Goal: Communication & Community: Ask a question

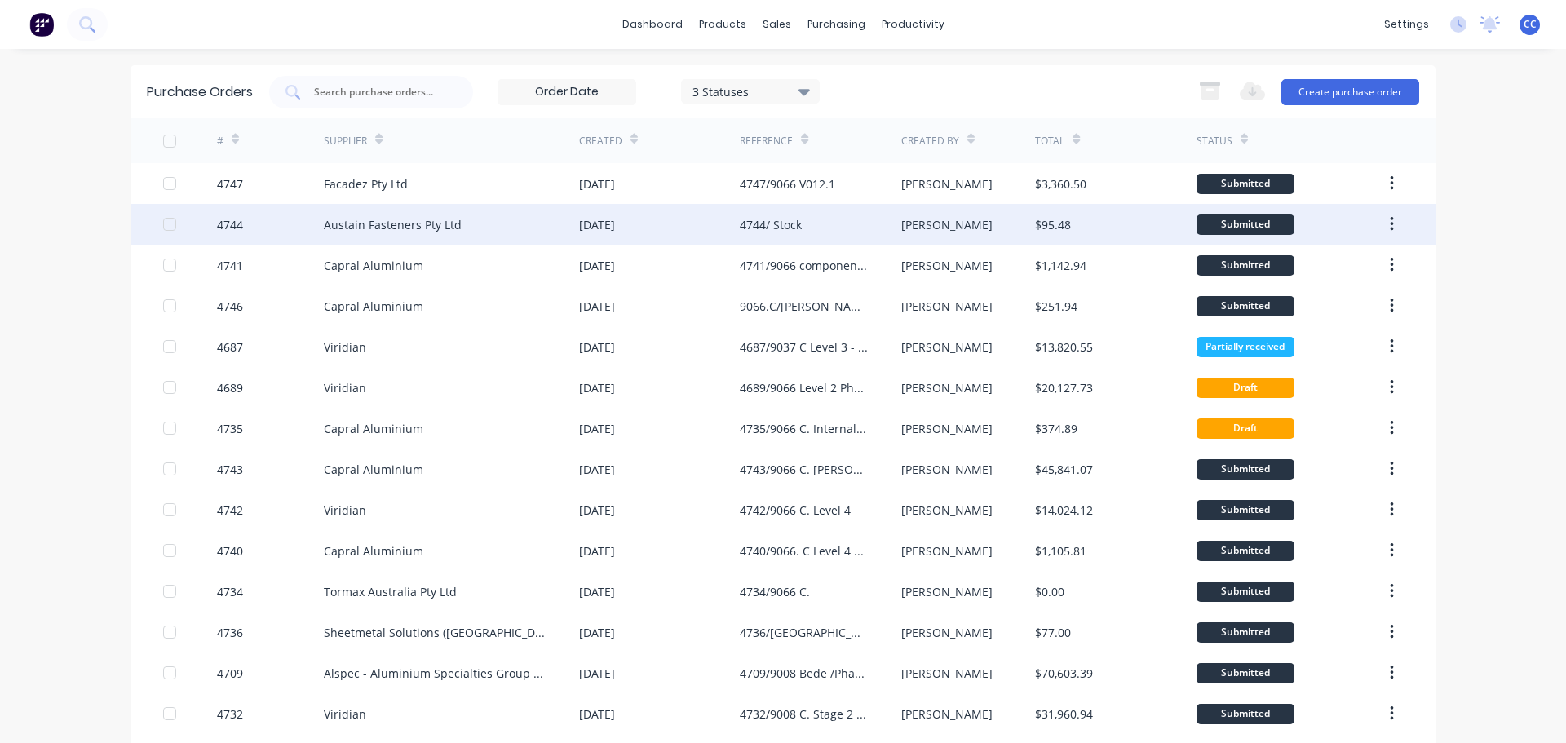
click at [420, 229] on div "Austain Fasteners Pty Ltd" at bounding box center [393, 224] width 138 height 17
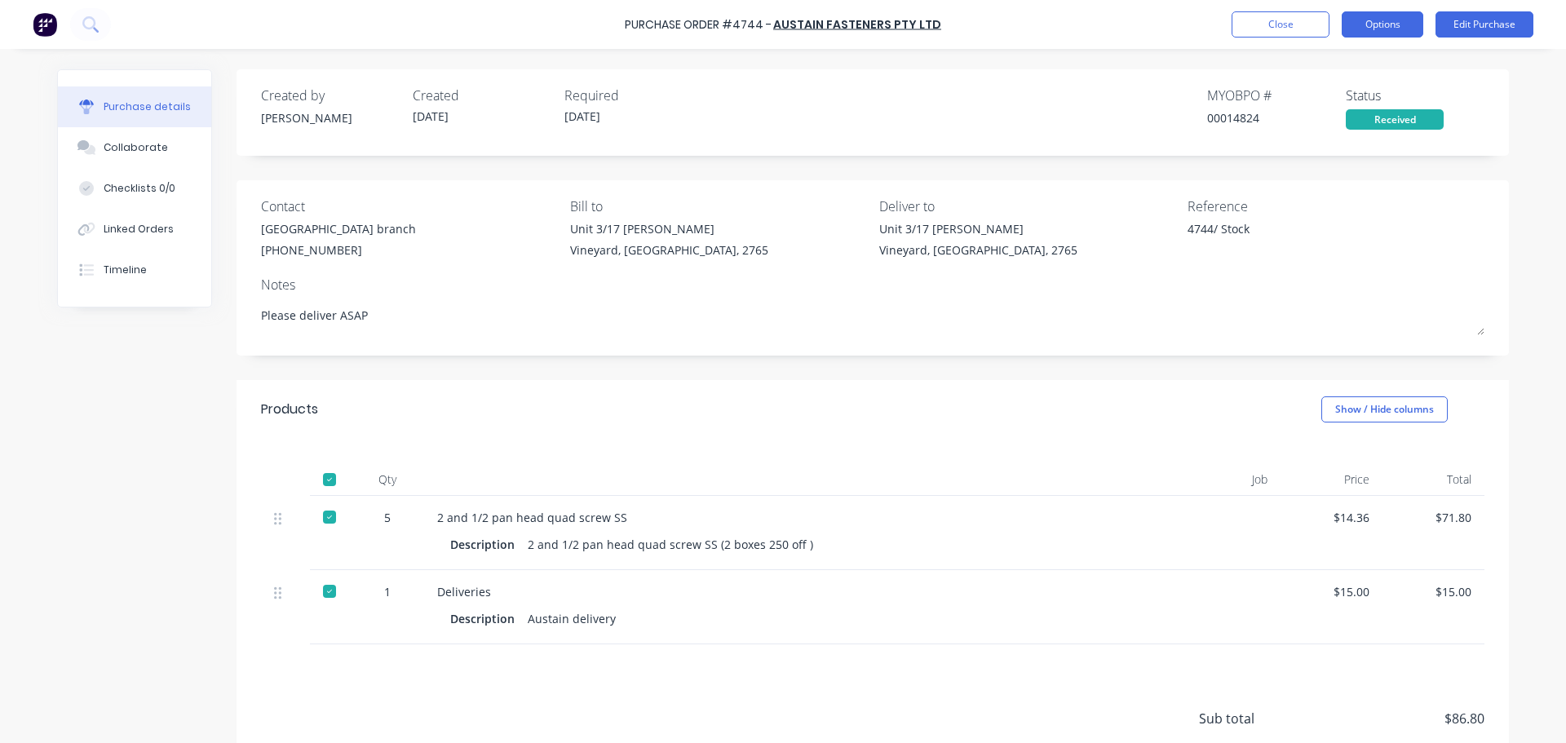
click at [1389, 32] on button "Options" at bounding box center [1383, 24] width 82 height 26
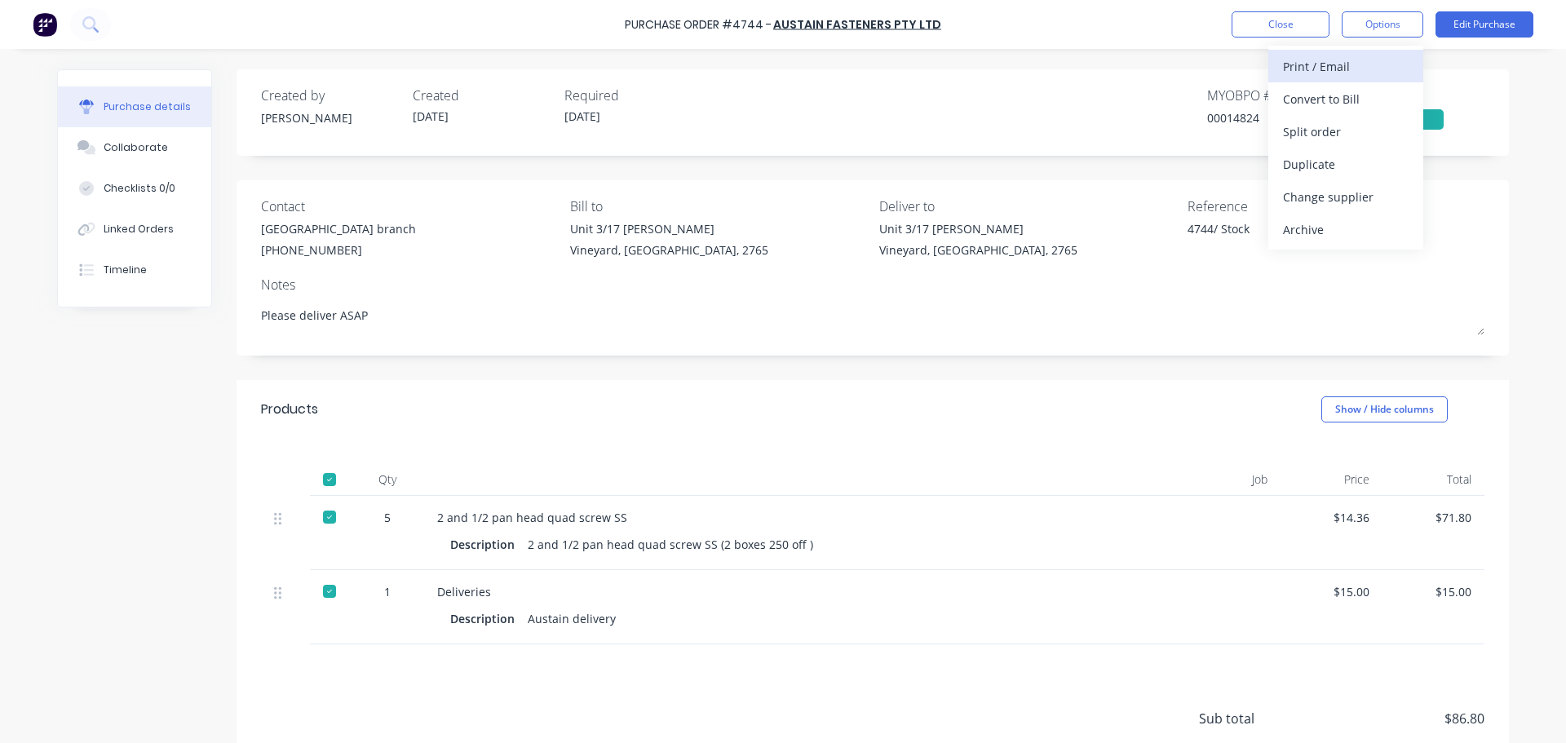
click at [1301, 69] on div "Print / Email" at bounding box center [1346, 67] width 126 height 24
click at [1306, 104] on div "With pricing" at bounding box center [1346, 99] width 126 height 24
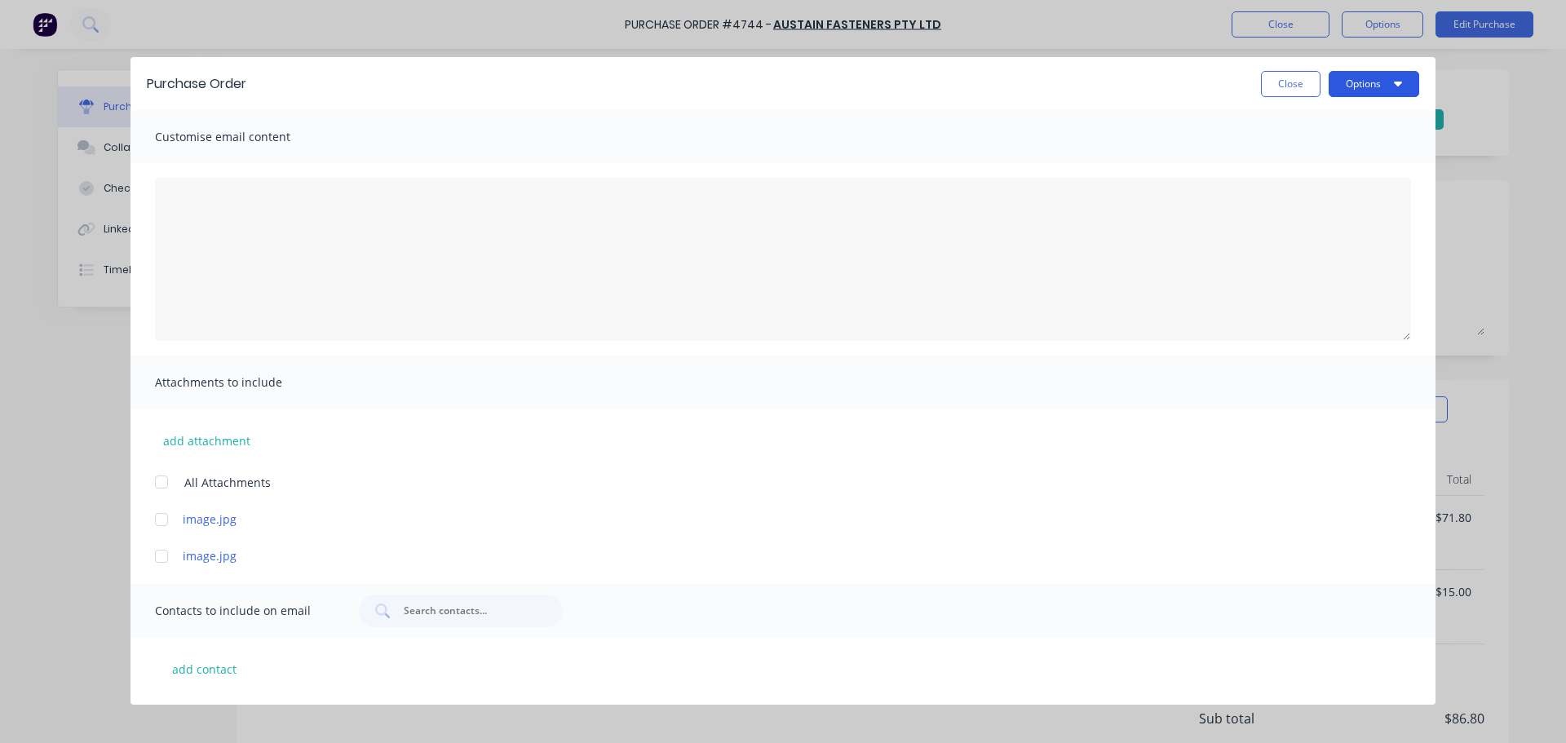
click at [1354, 80] on button "Options" at bounding box center [1373, 84] width 91 height 26
click at [1296, 153] on div "Print" at bounding box center [1342, 158] width 126 height 24
click at [1357, 85] on button "Options" at bounding box center [1373, 84] width 91 height 26
click at [1308, 143] on button "Print" at bounding box center [1341, 158] width 155 height 33
click at [1284, 88] on button "Close" at bounding box center [1291, 84] width 60 height 26
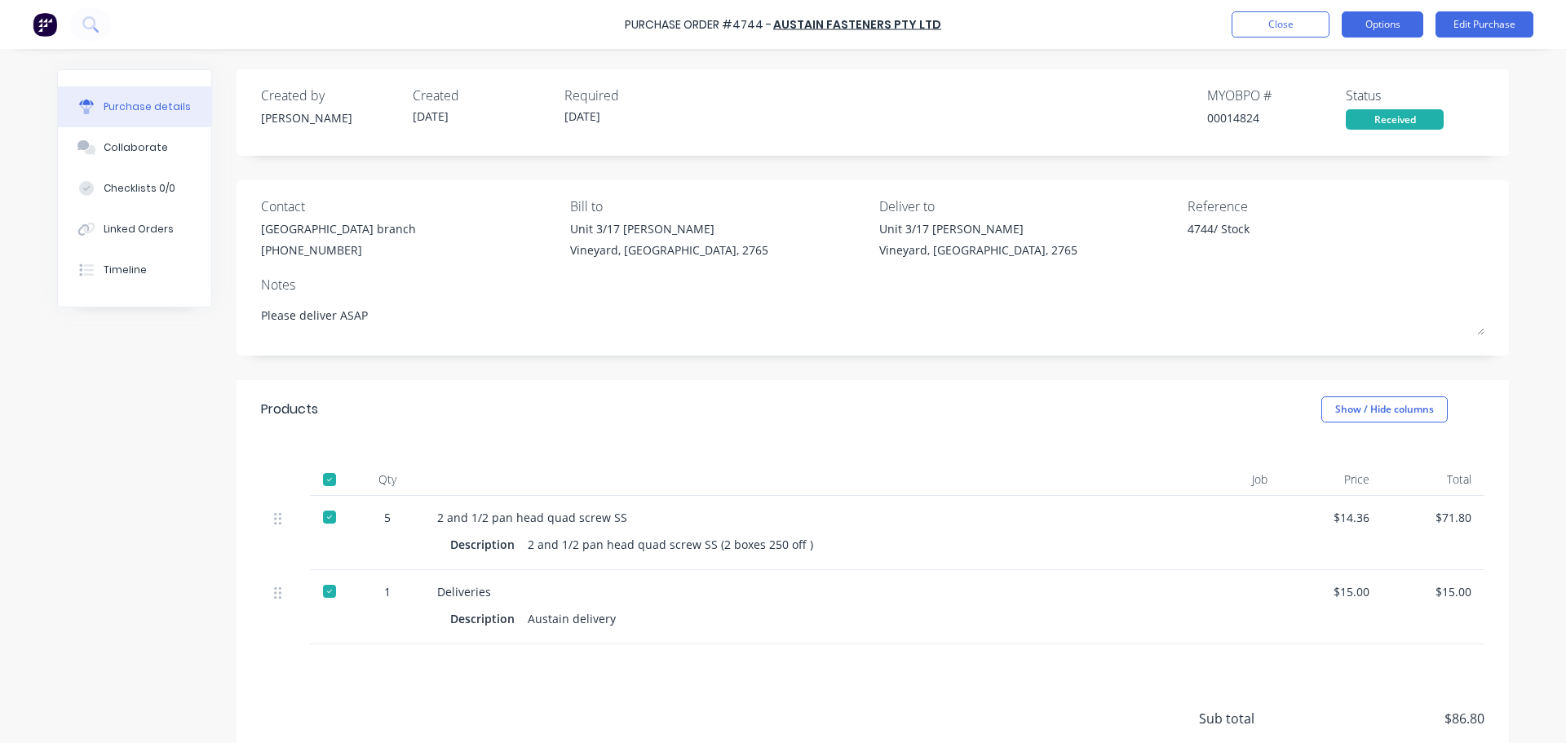
click at [1382, 30] on button "Options" at bounding box center [1383, 24] width 82 height 26
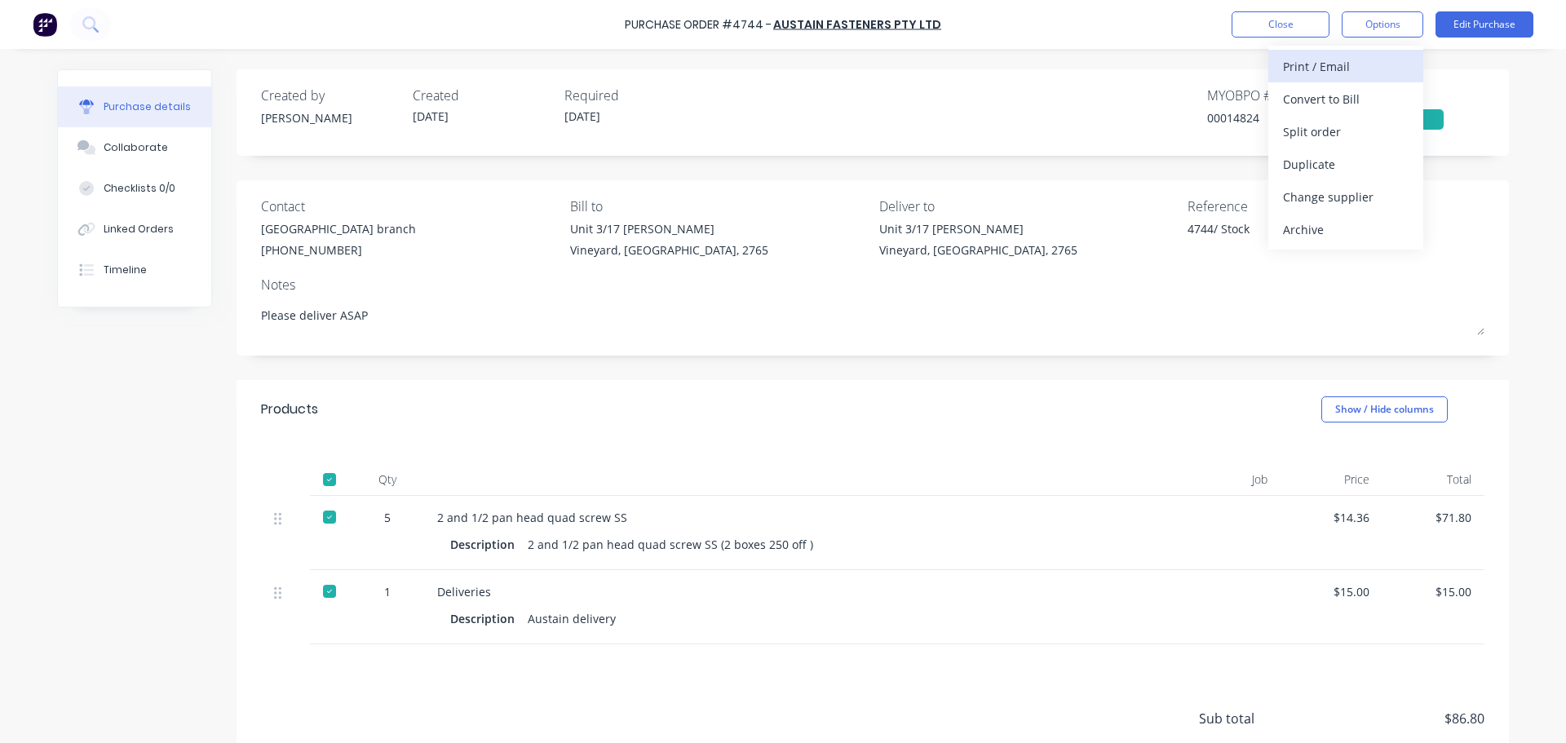
click at [1300, 70] on div "Print / Email" at bounding box center [1346, 67] width 126 height 24
click at [1314, 104] on div "With pricing" at bounding box center [1346, 99] width 126 height 24
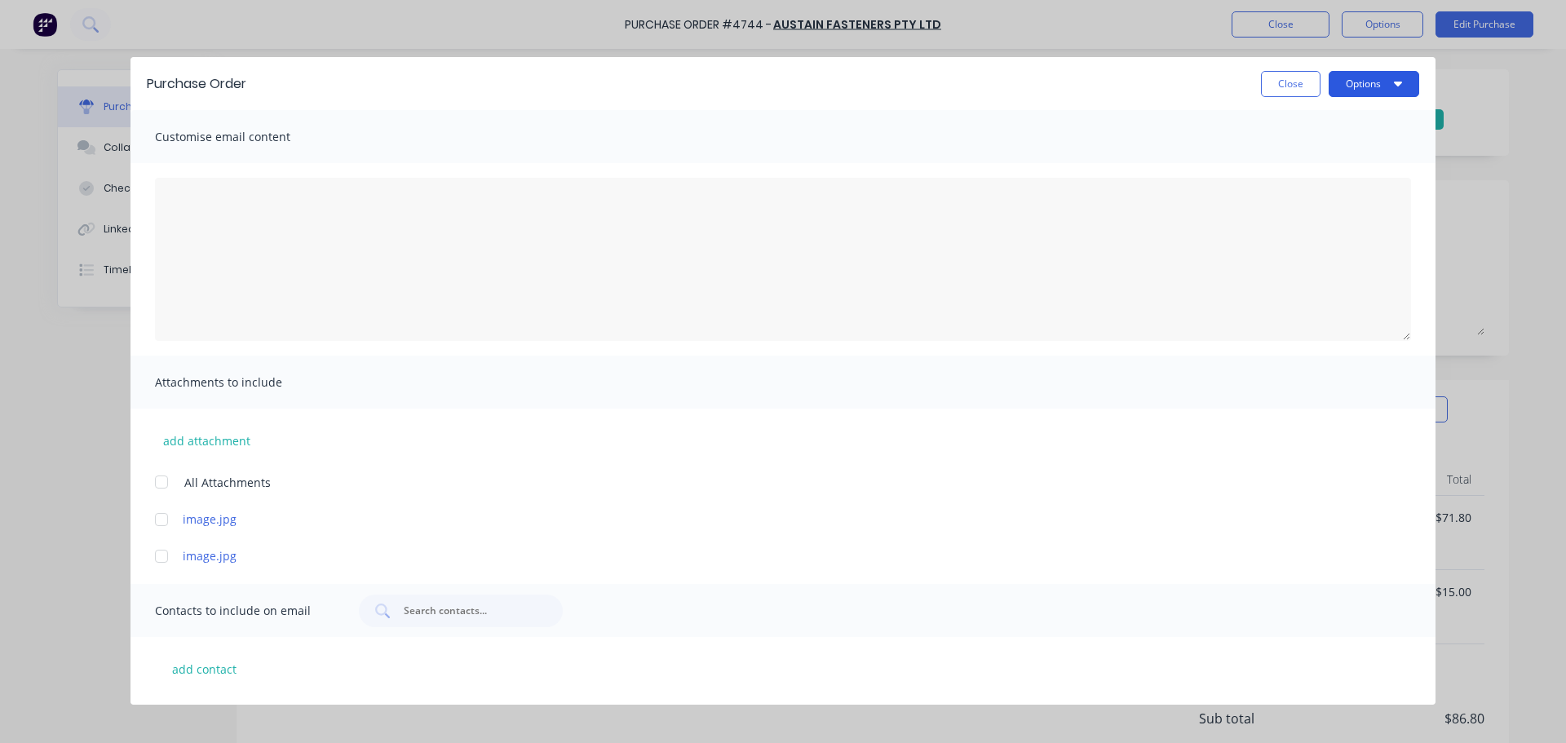
click at [1352, 85] on button "Options" at bounding box center [1373, 84] width 91 height 26
click at [1301, 151] on div "Print" at bounding box center [1342, 158] width 126 height 24
click at [1262, 89] on button "Close" at bounding box center [1291, 84] width 60 height 26
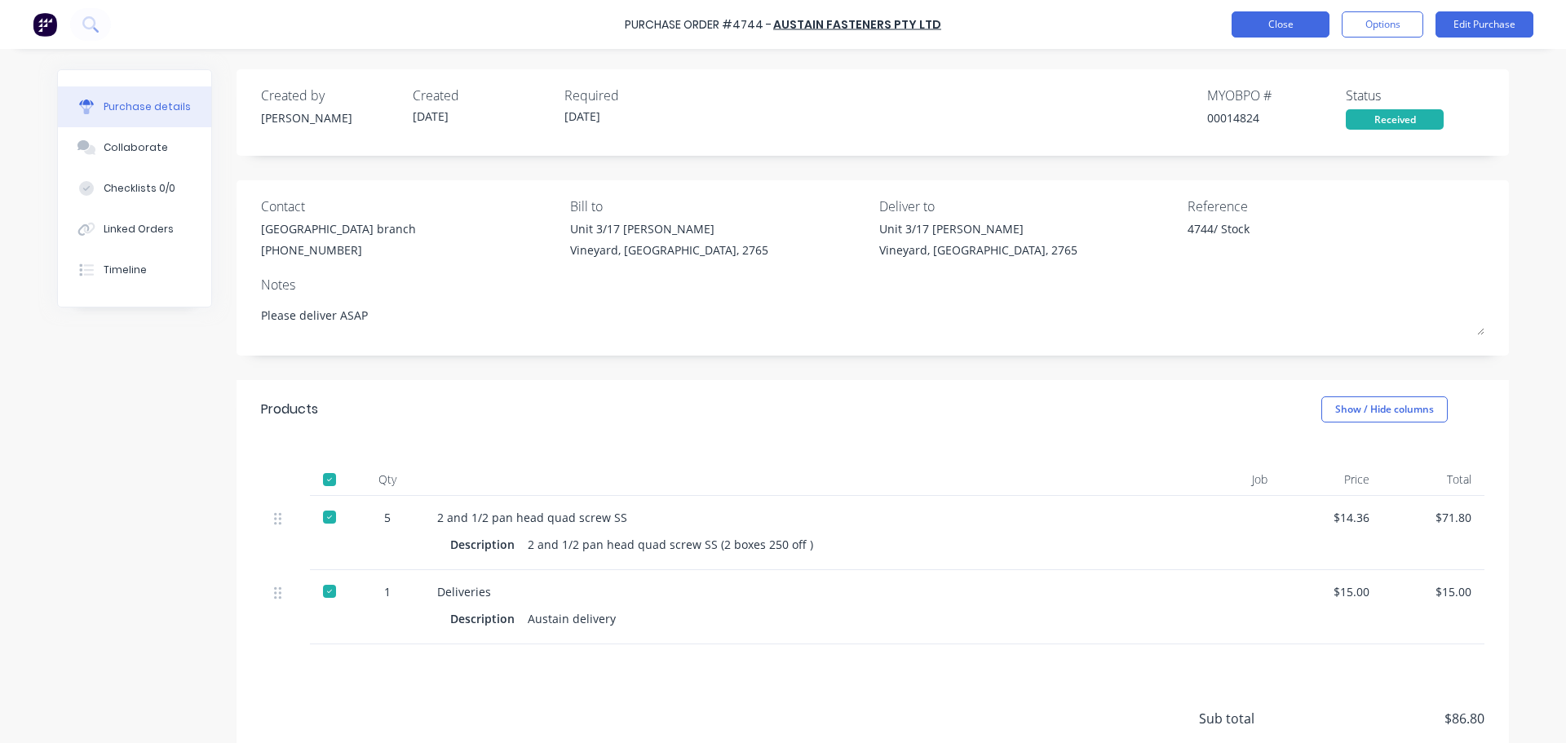
click at [1287, 27] on button "Close" at bounding box center [1280, 24] width 98 height 26
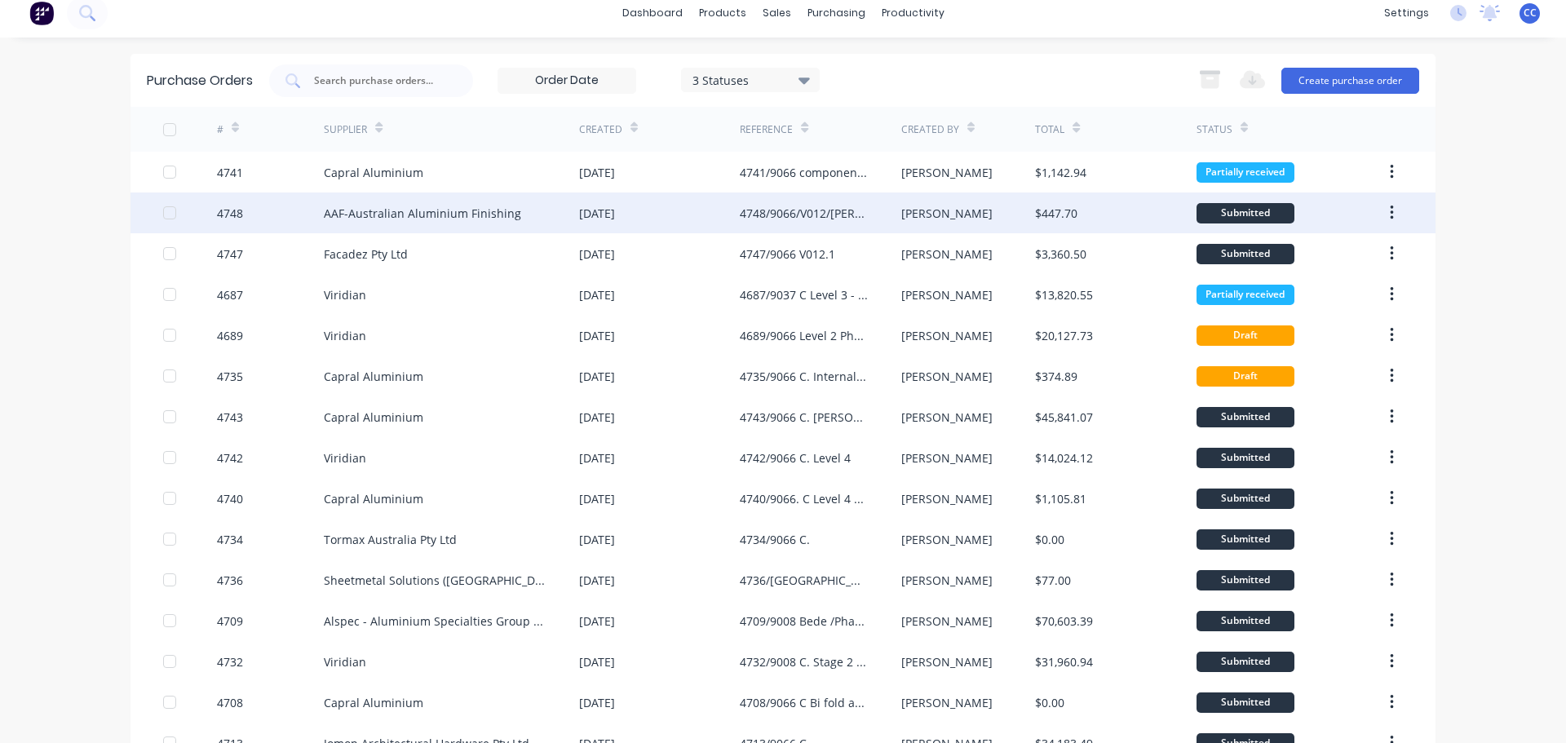
scroll to position [9, 0]
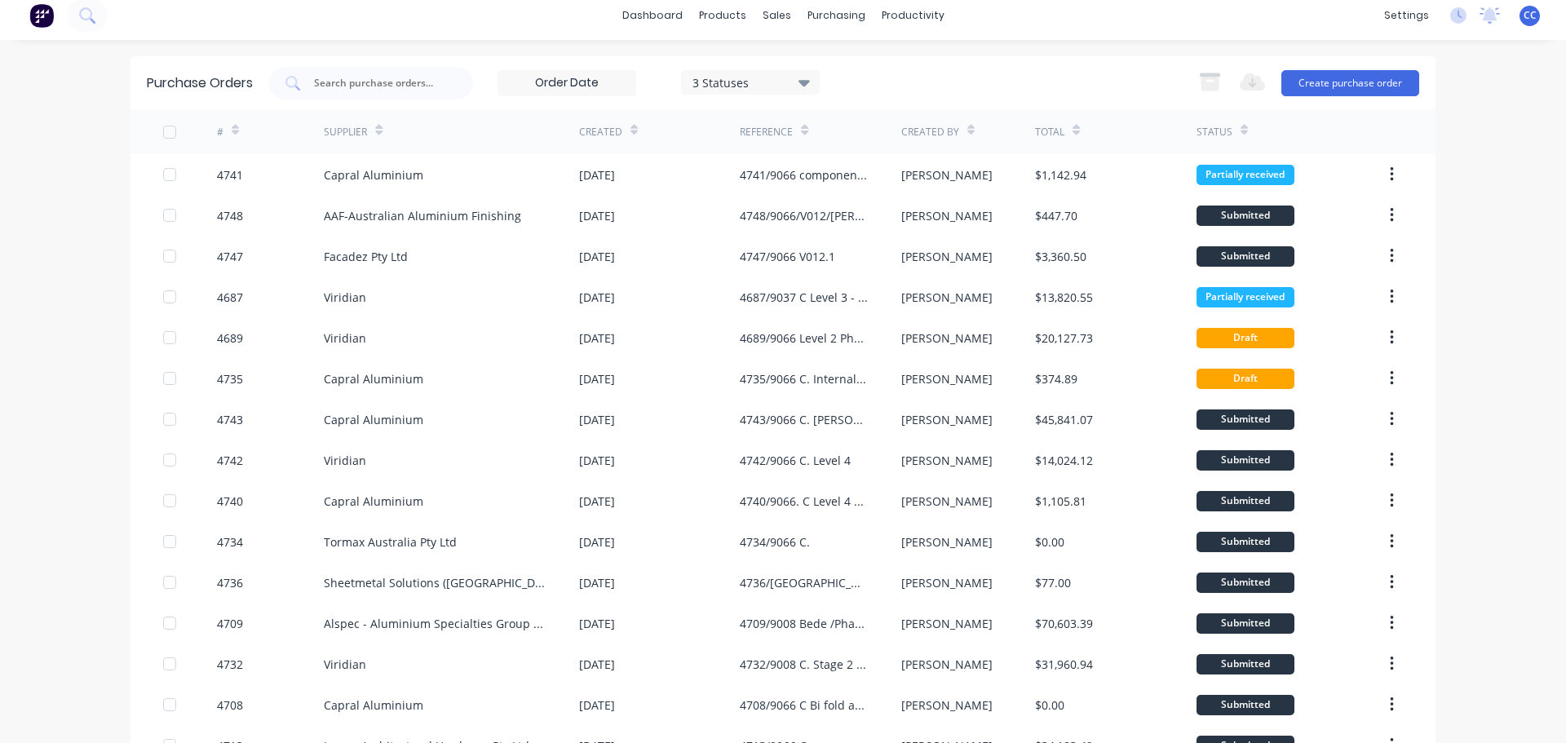
click at [232, 132] on icon at bounding box center [235, 132] width 7 height 5
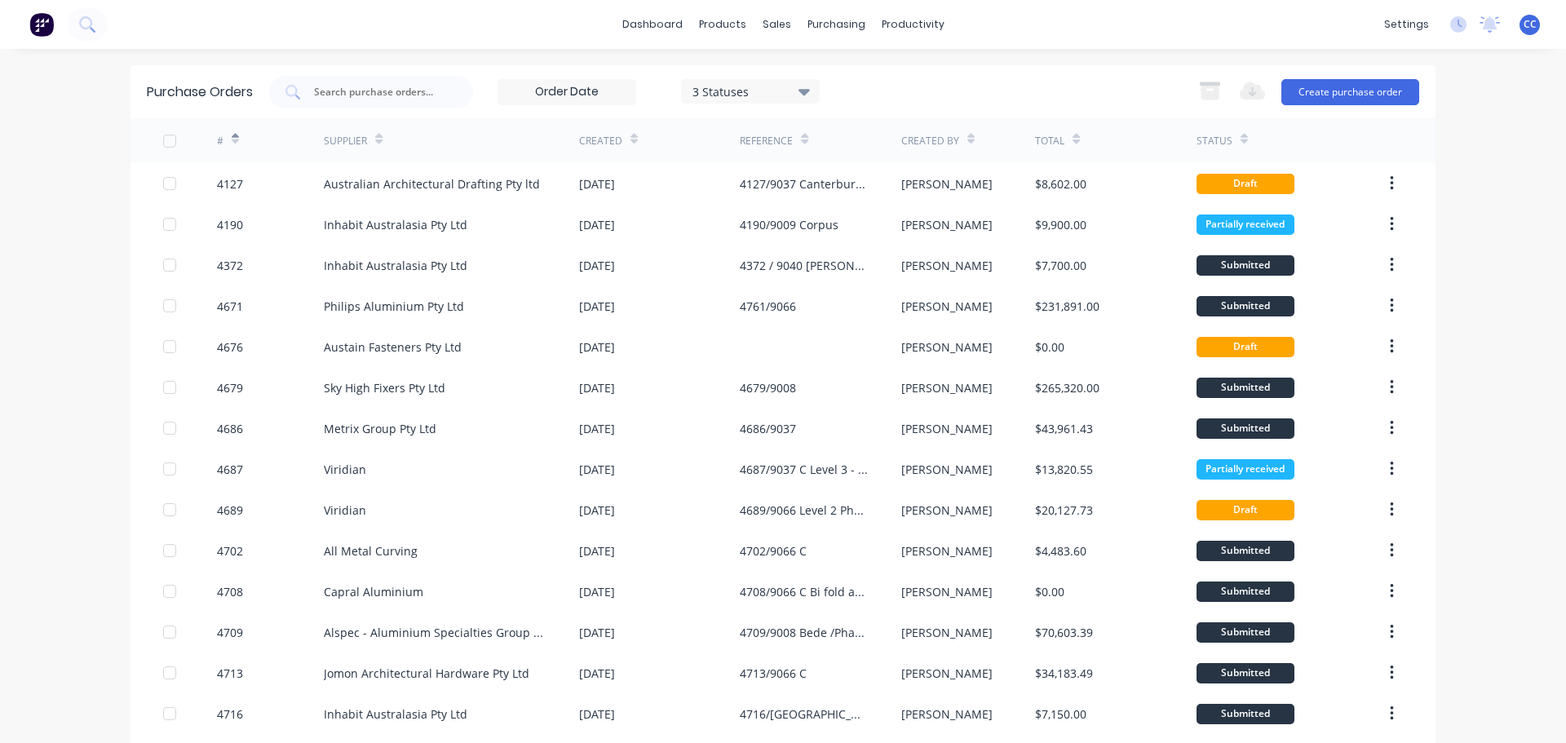
click at [232, 143] on icon at bounding box center [235, 139] width 7 height 12
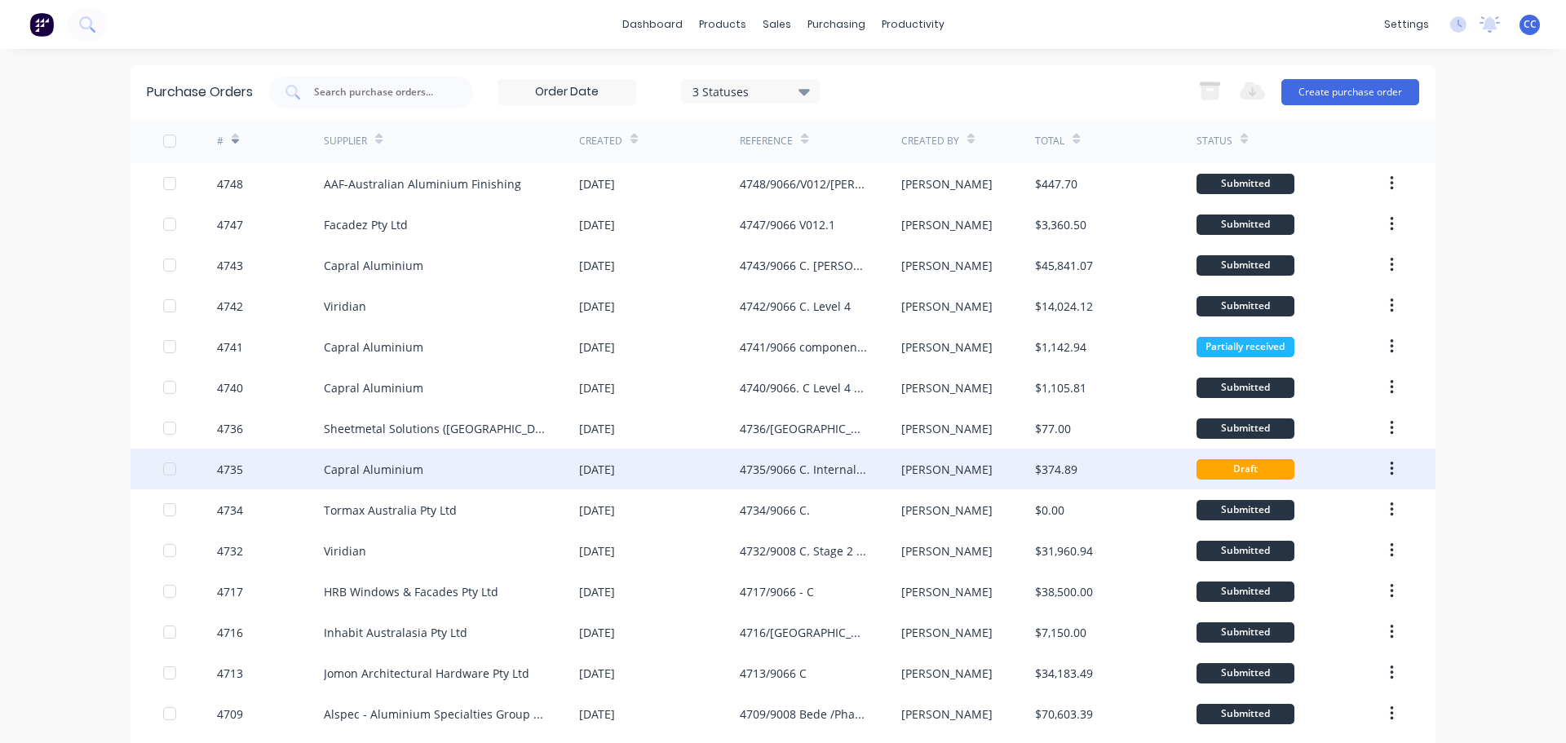
click at [356, 471] on div "Capral Aluminium" at bounding box center [373, 469] width 99 height 17
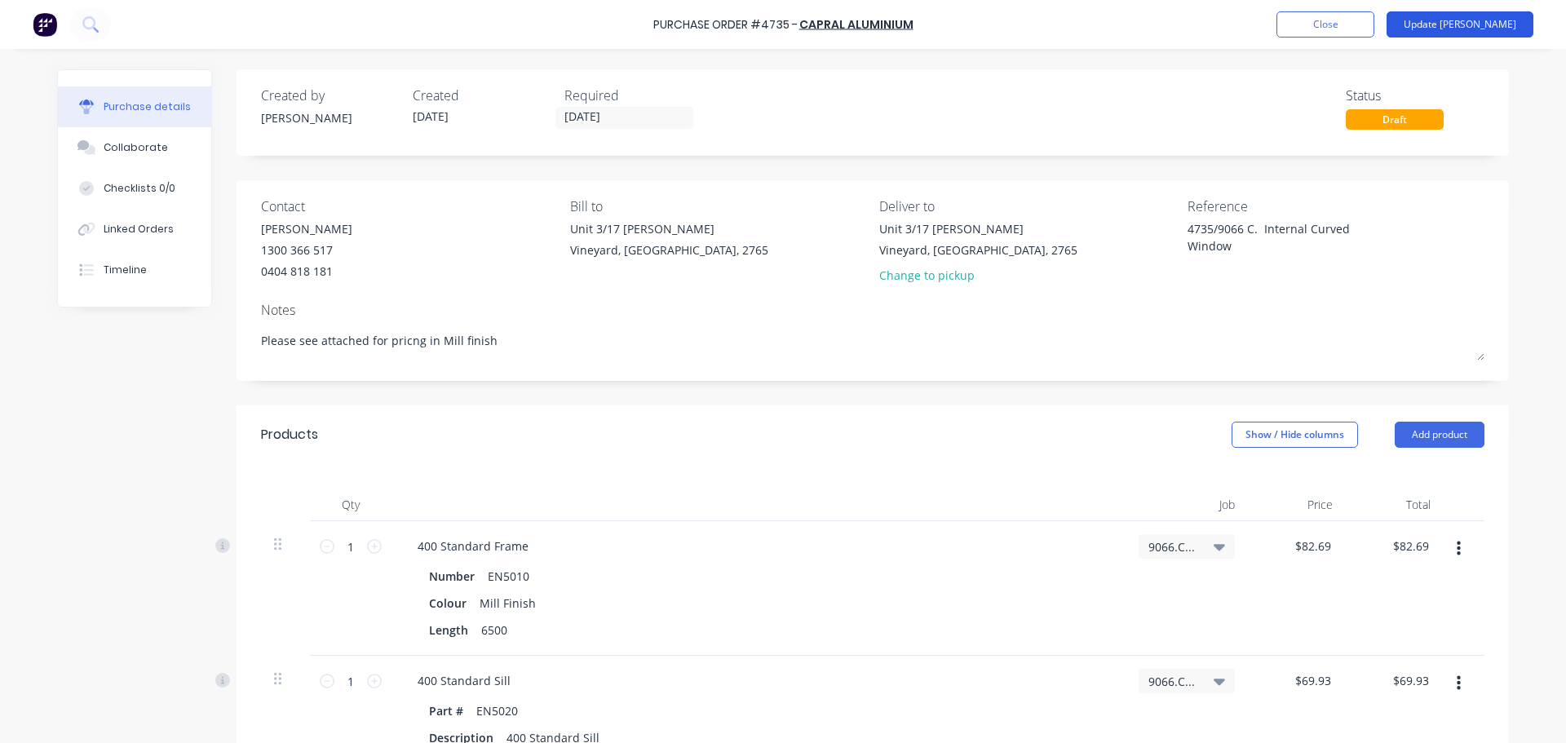
click at [1472, 23] on button "Update Bill" at bounding box center [1459, 24] width 147 height 26
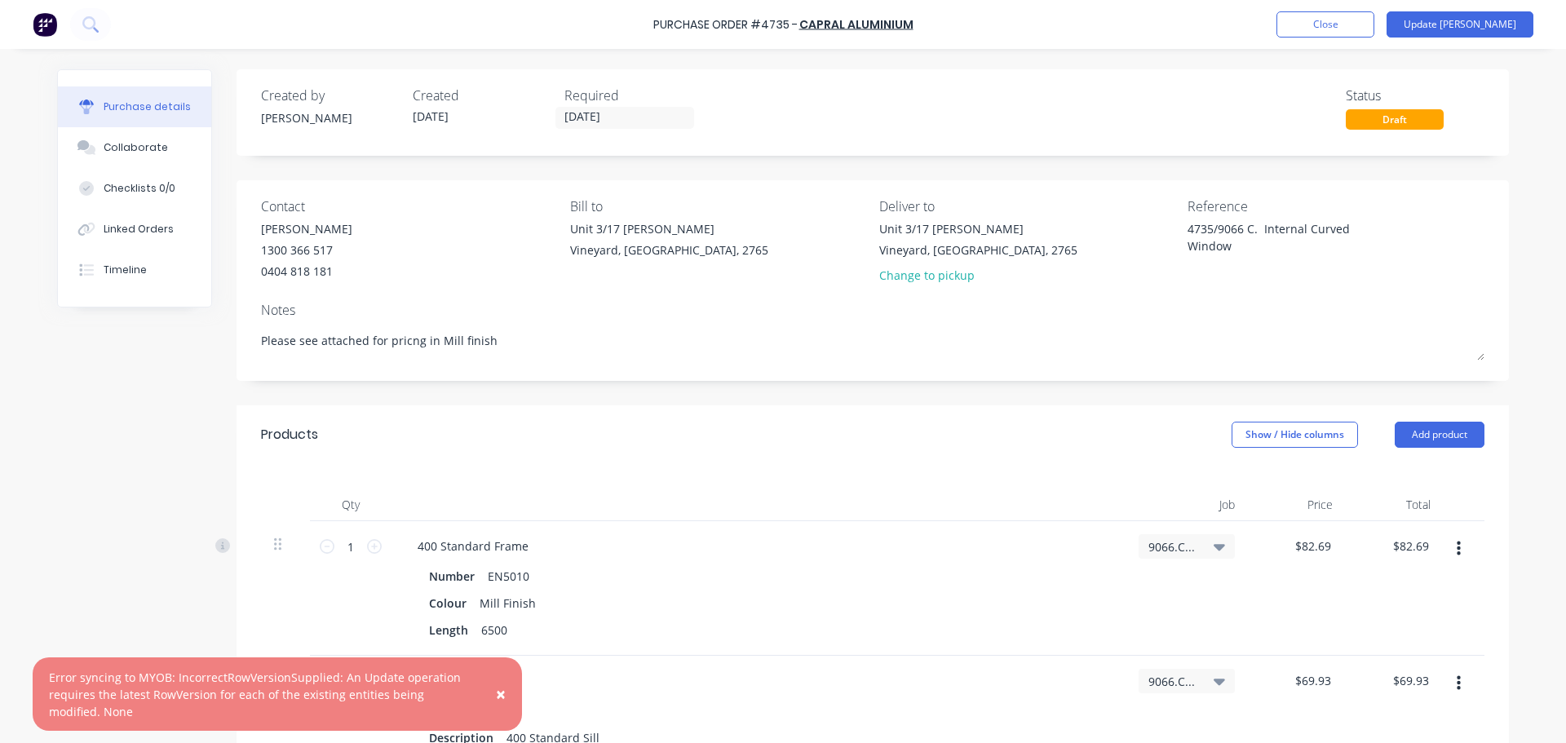
click at [499, 693] on span "×" at bounding box center [501, 694] width 10 height 23
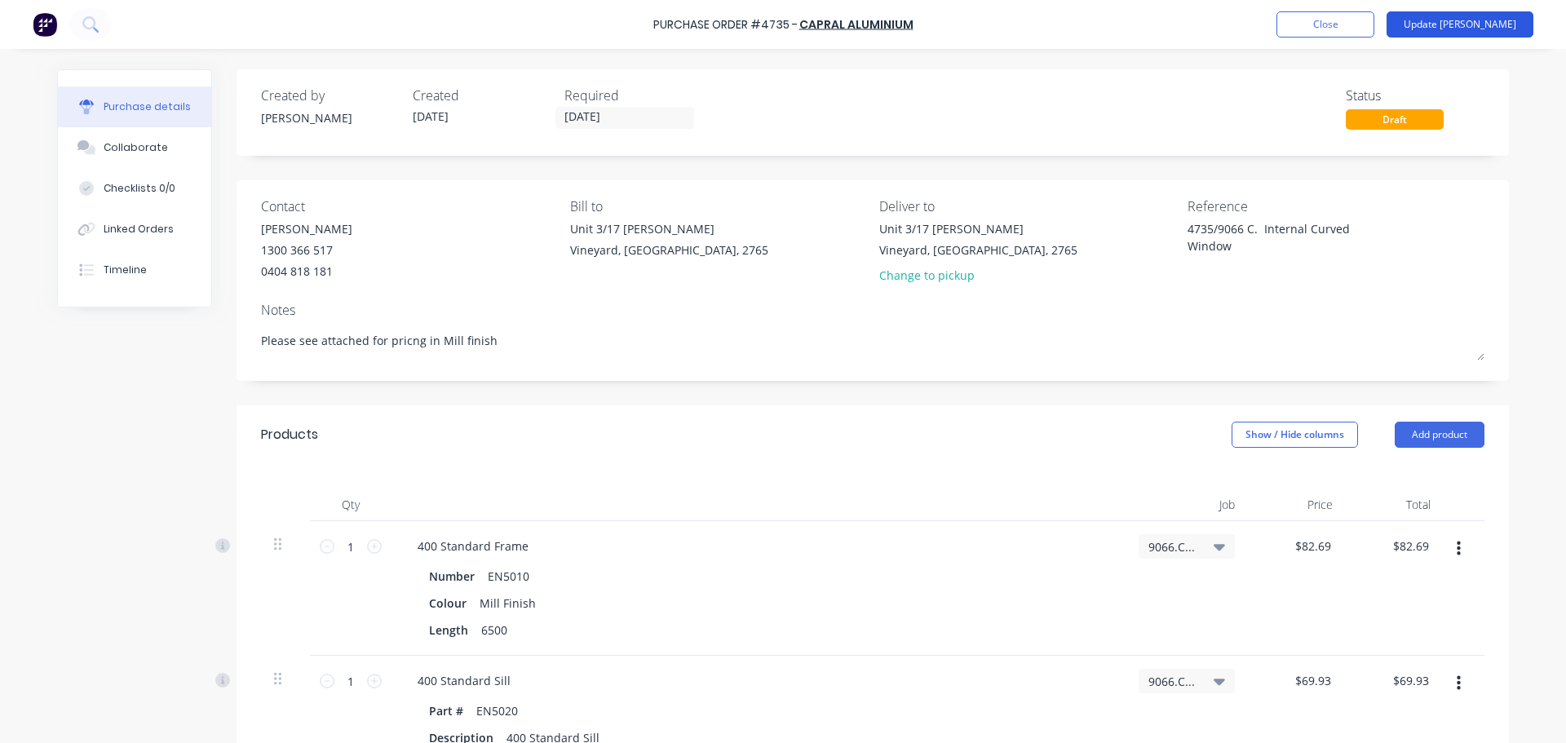
click at [1481, 28] on button "Update Bill" at bounding box center [1459, 24] width 147 height 26
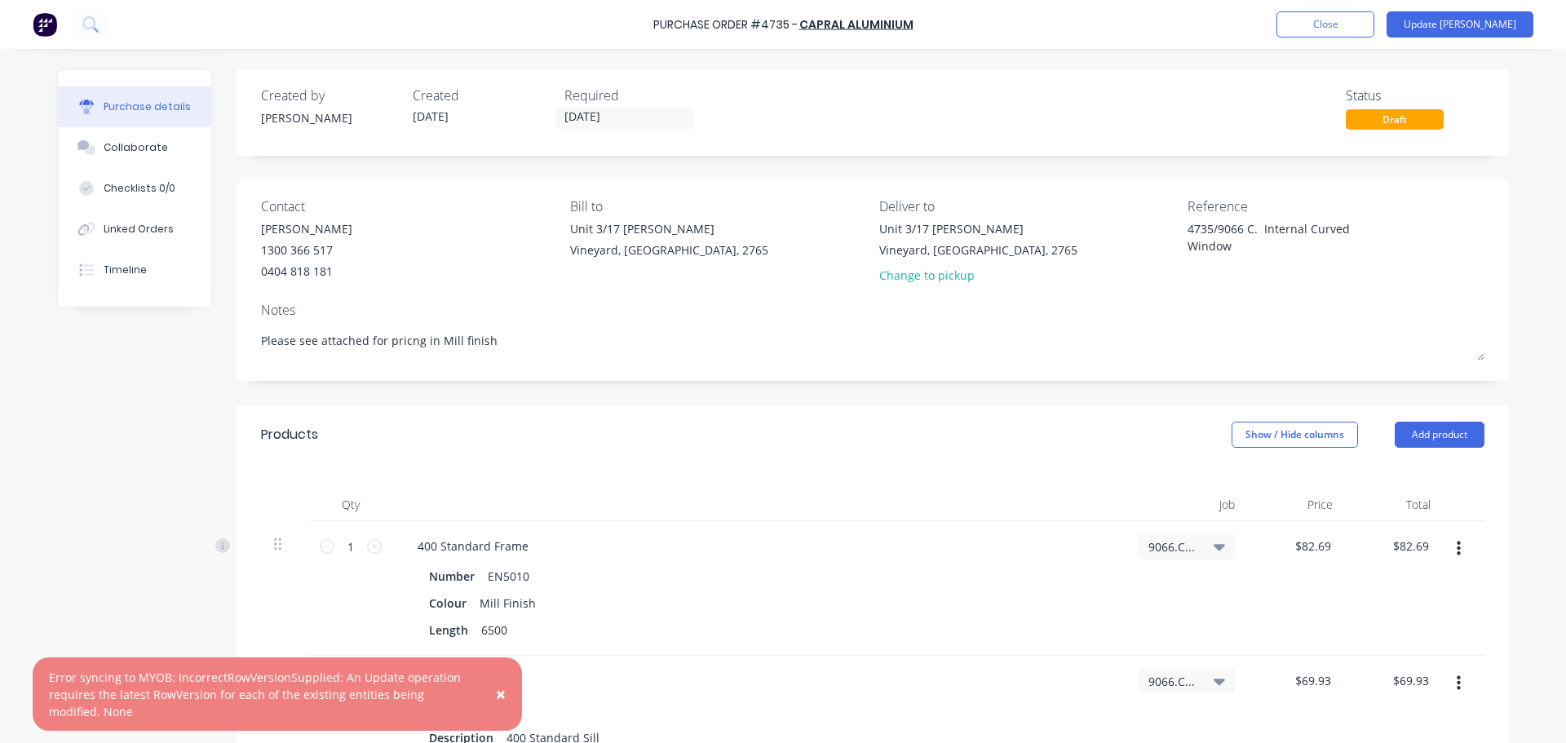
click at [498, 694] on span "×" at bounding box center [501, 694] width 10 height 23
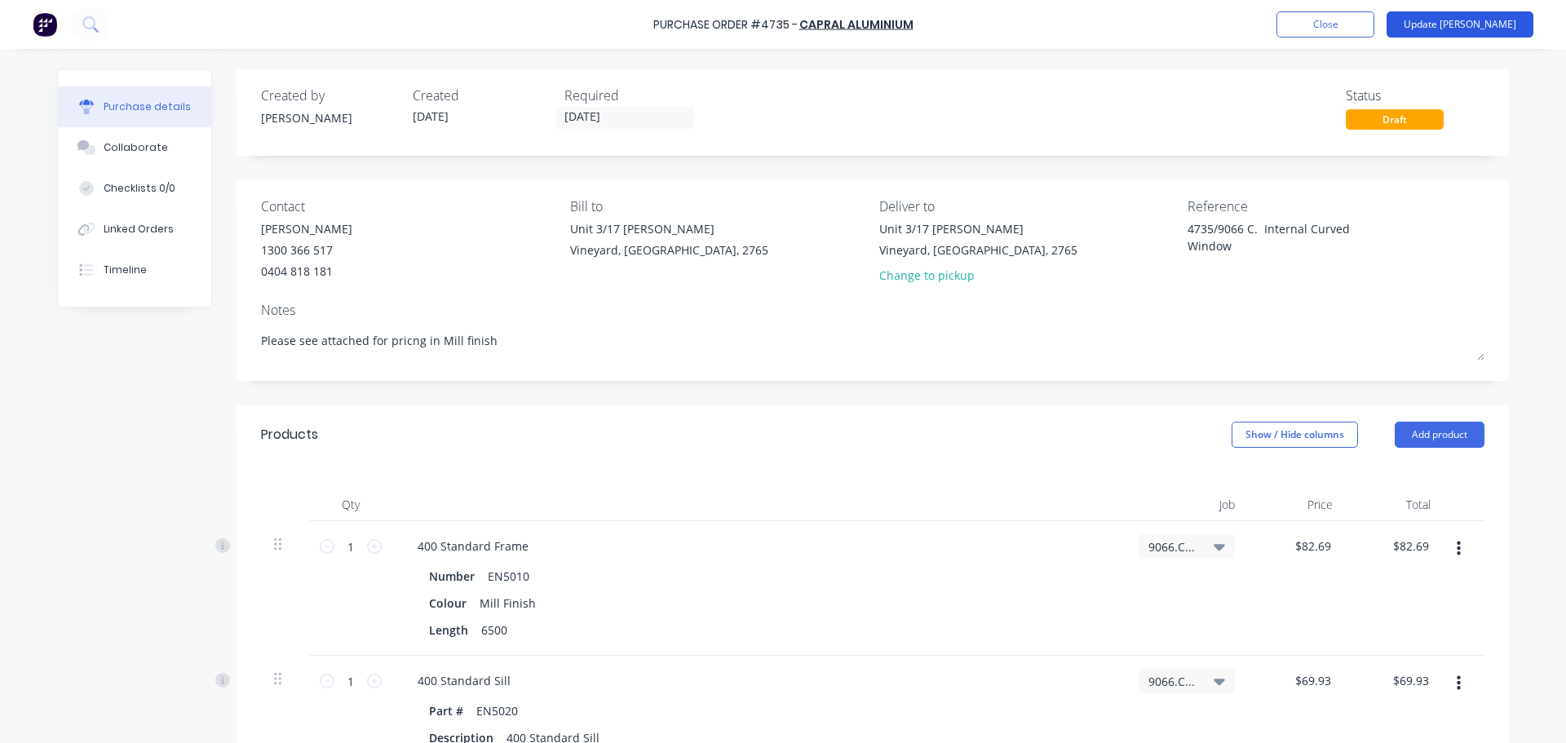
click at [1479, 23] on button "Update Bill" at bounding box center [1459, 24] width 147 height 26
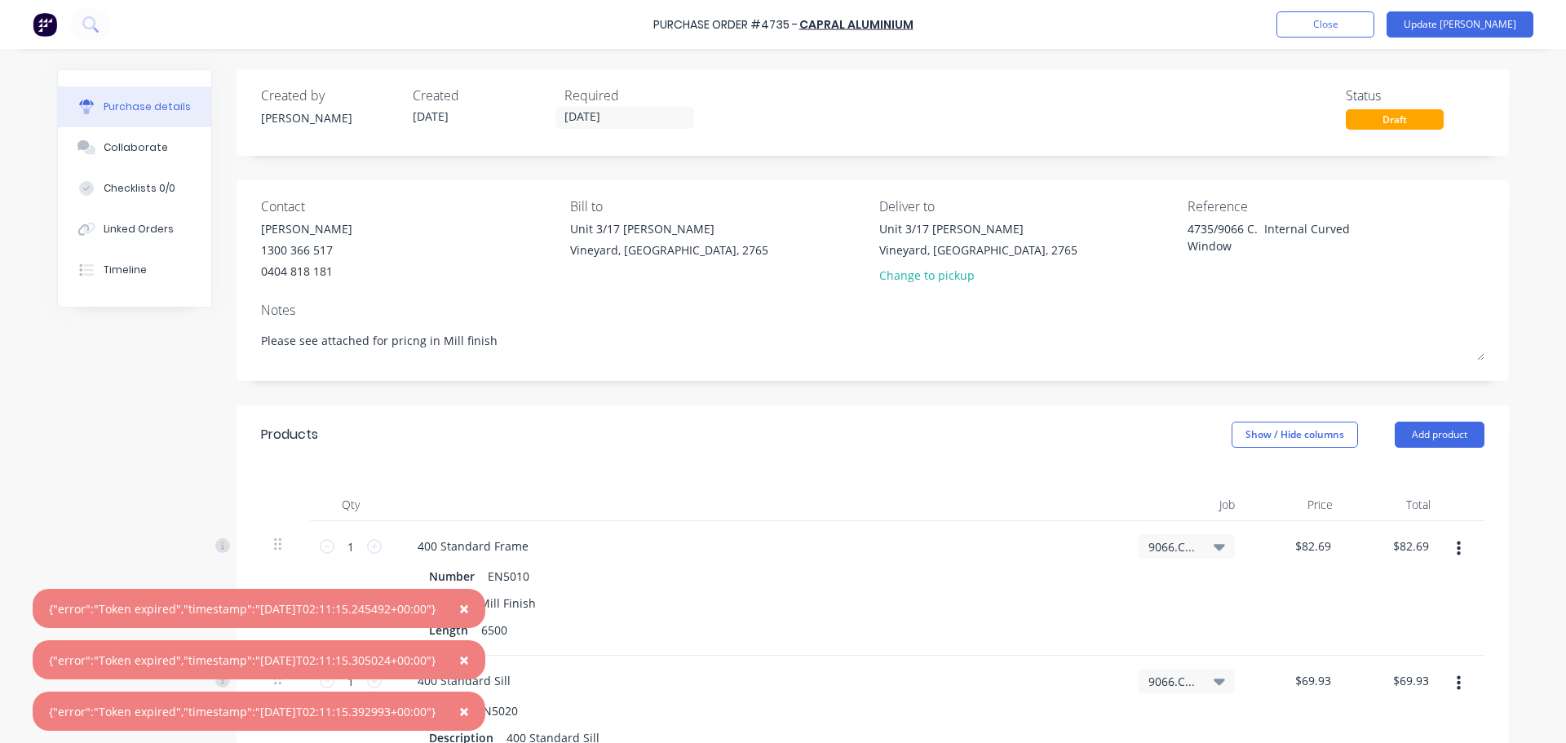
click at [469, 608] on span "×" at bounding box center [464, 608] width 10 height 23
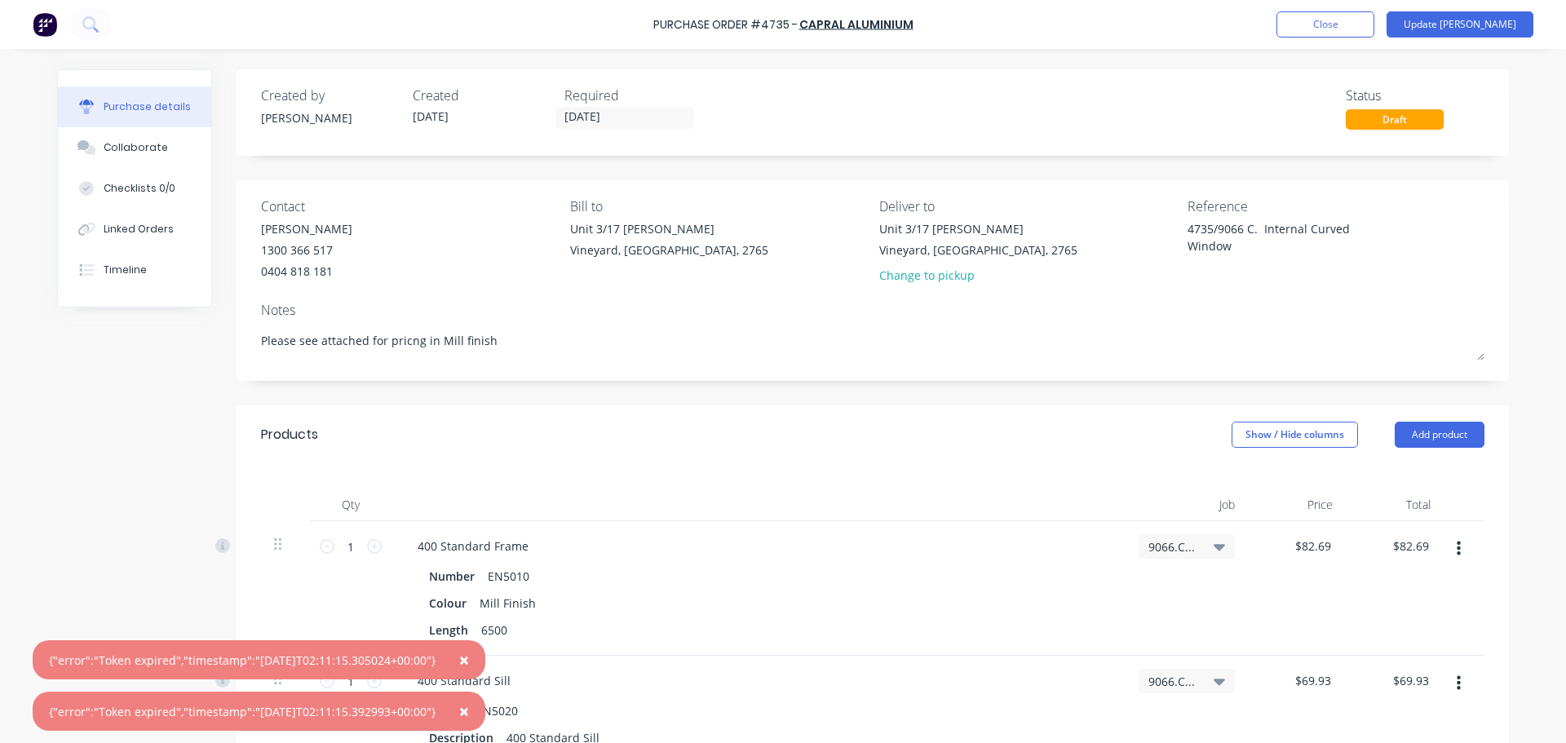
click at [469, 657] on span "×" at bounding box center [464, 659] width 10 height 23
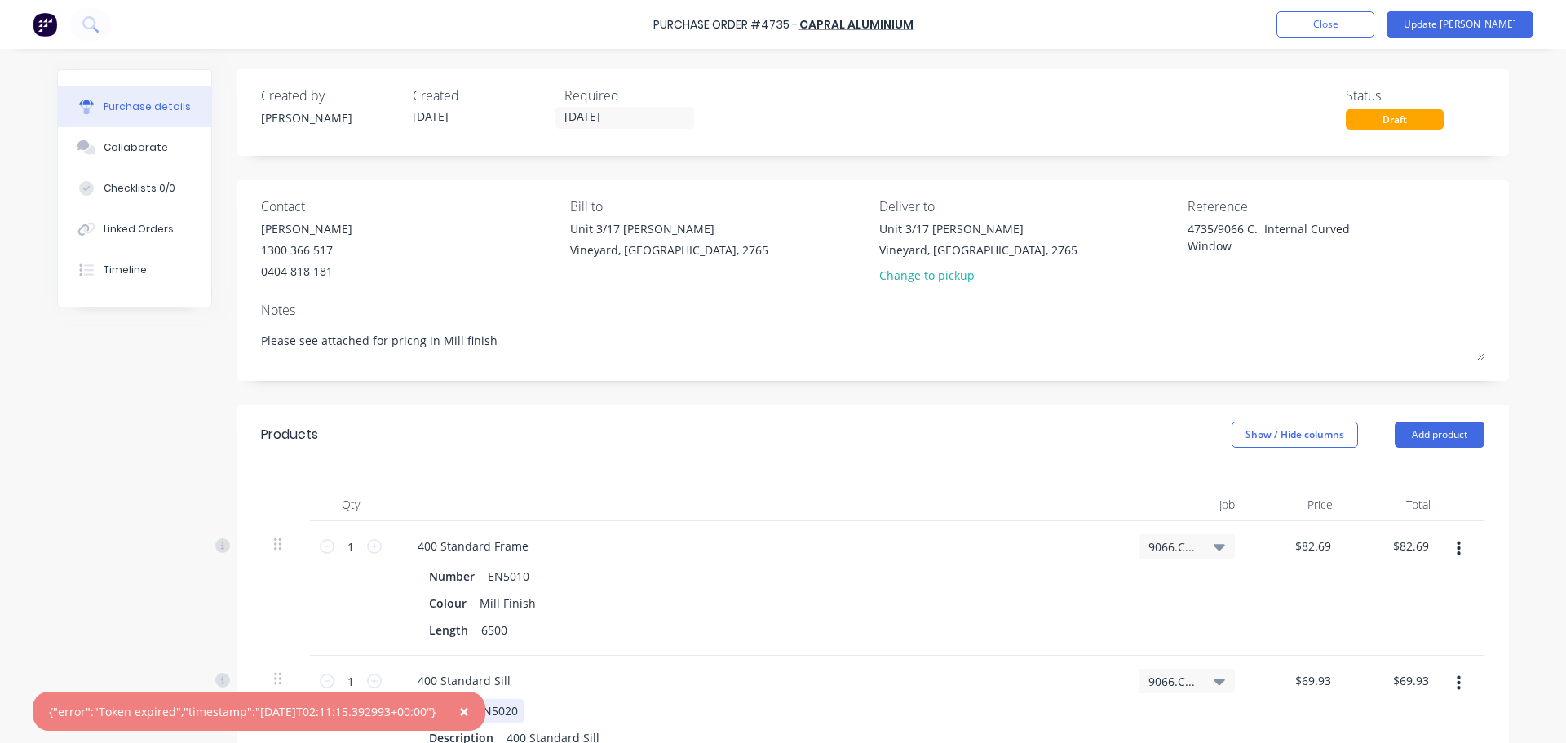
click at [469, 709] on span "×" at bounding box center [464, 711] width 10 height 23
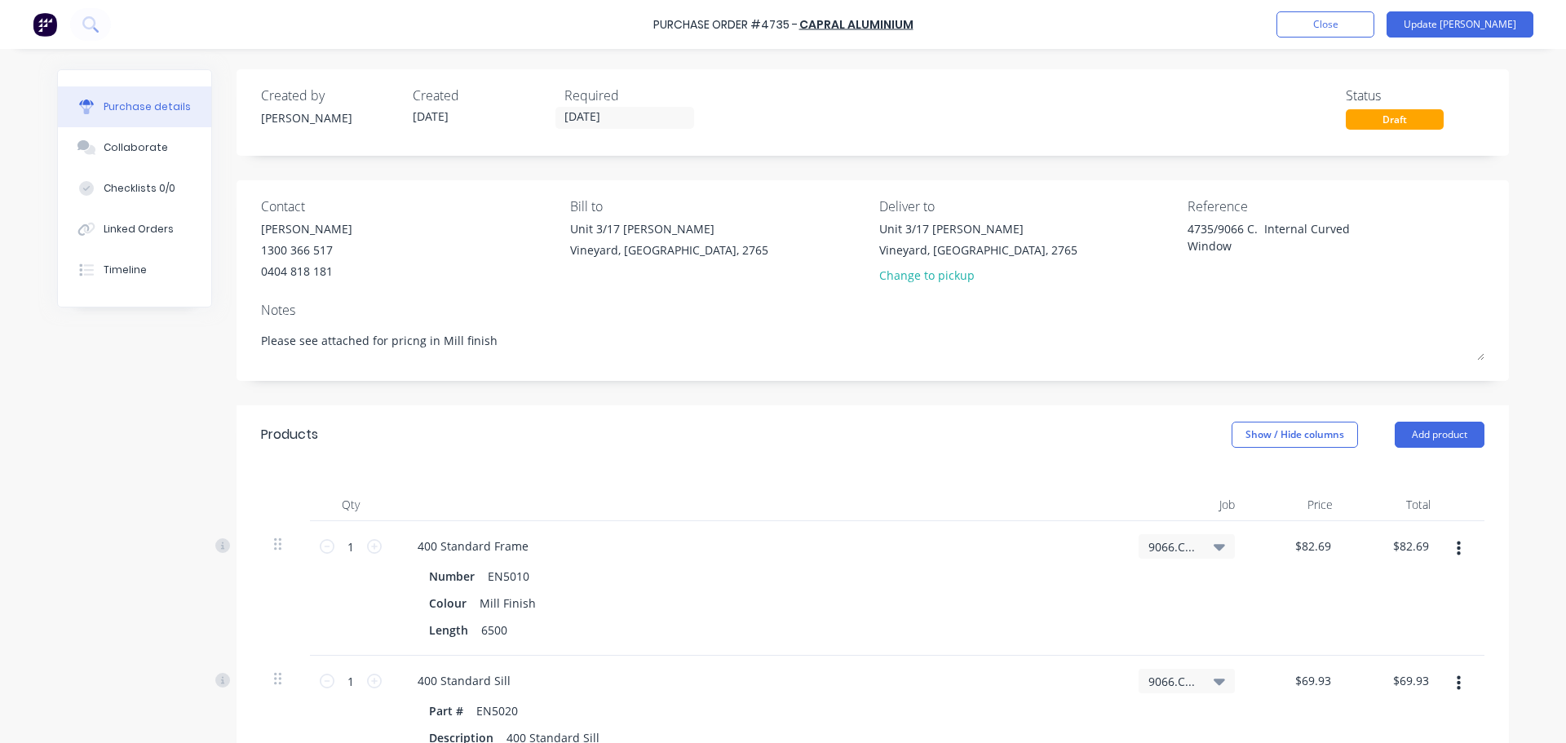
click at [1213, 549] on icon at bounding box center [1218, 547] width 11 height 7
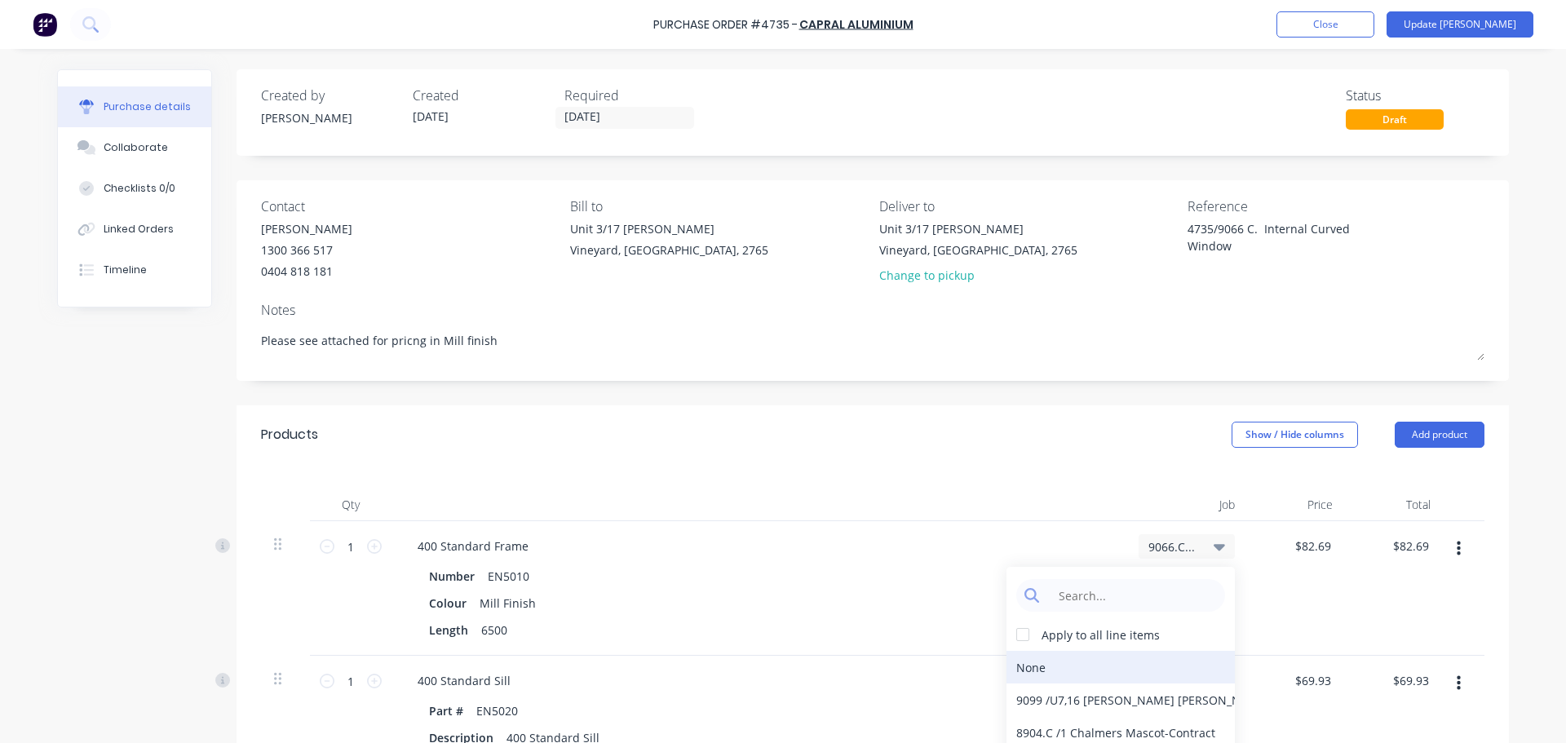
click at [1031, 665] on div "None" at bounding box center [1120, 667] width 228 height 33
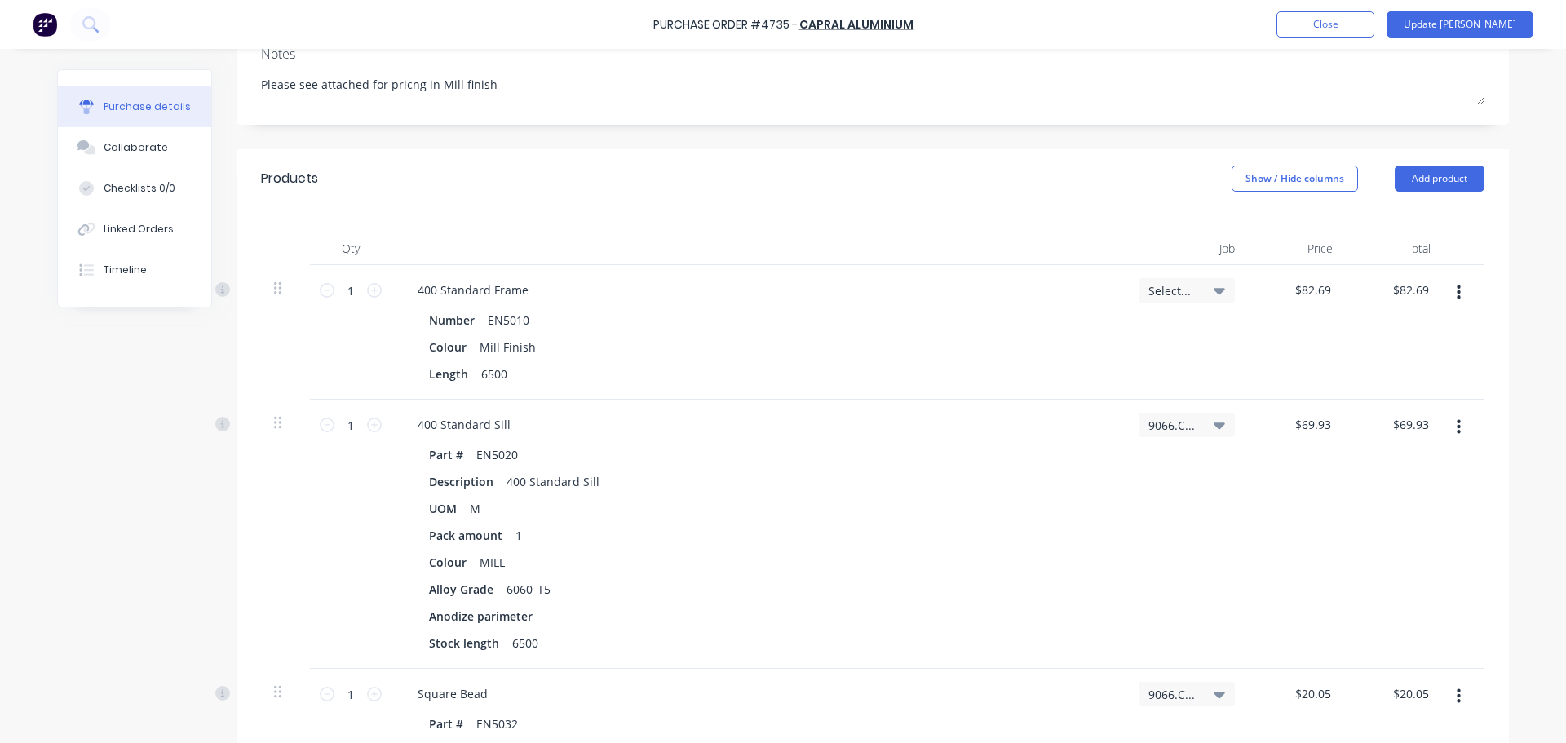
scroll to position [307, 0]
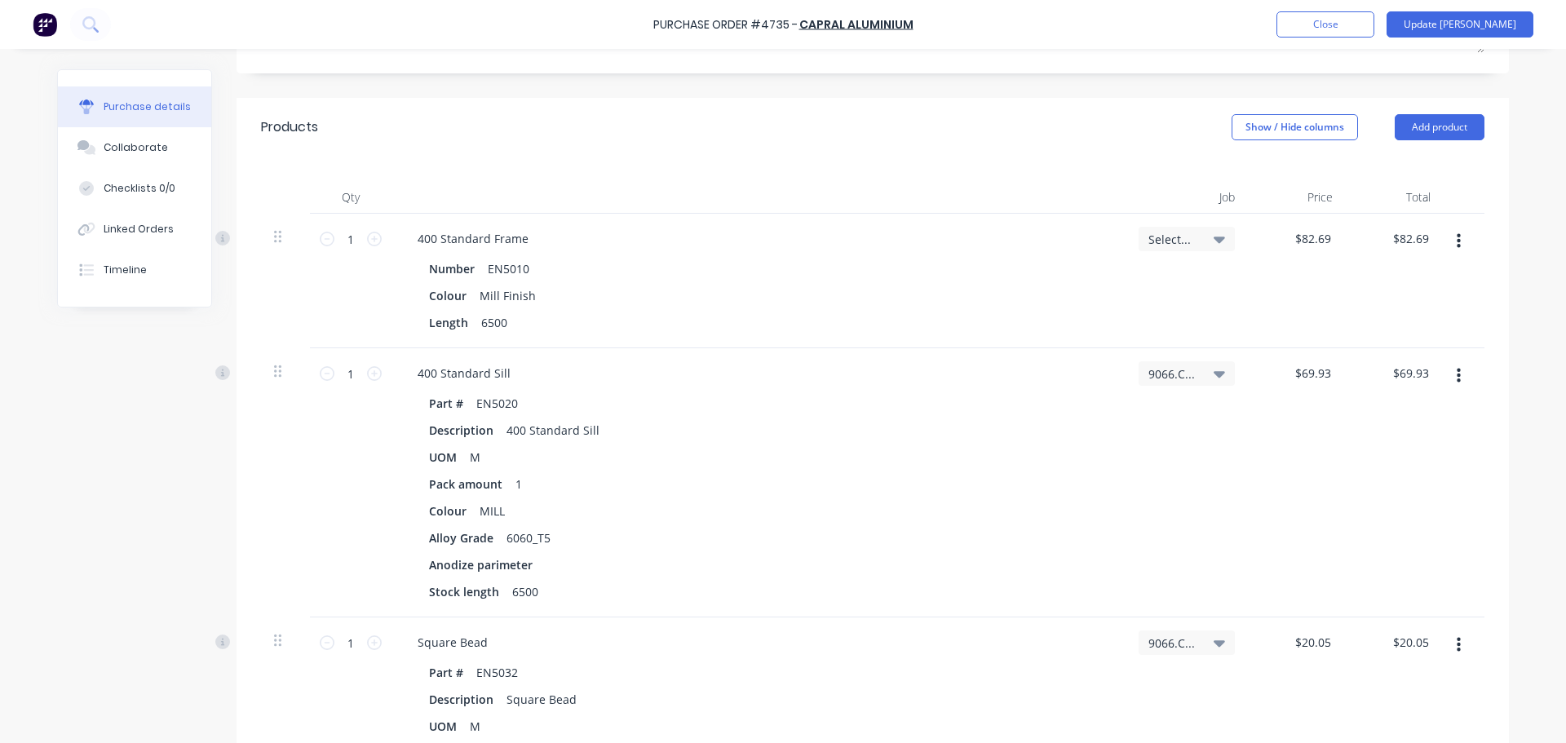
click at [1213, 374] on icon at bounding box center [1218, 374] width 11 height 7
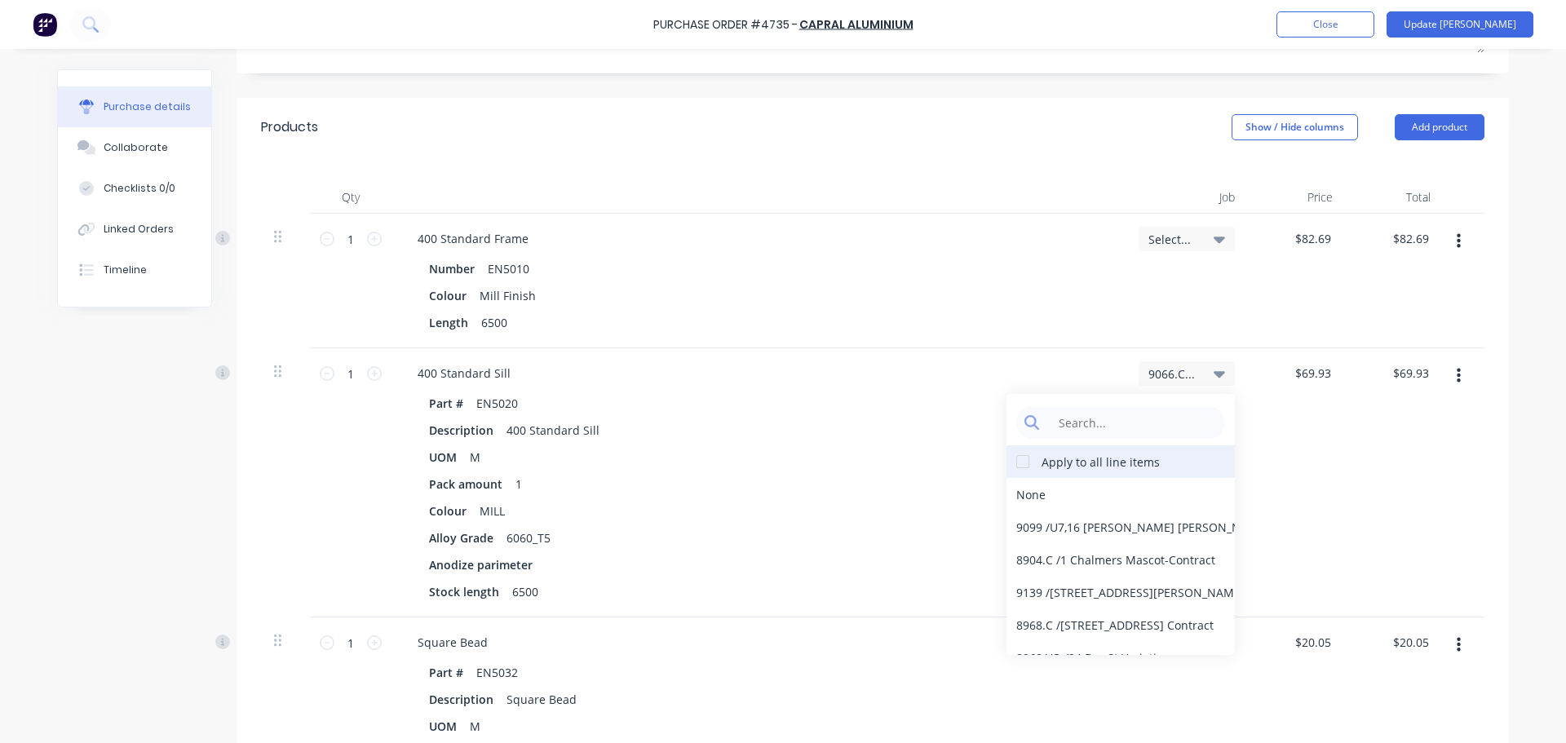
click at [1020, 462] on div at bounding box center [1022, 461] width 33 height 33
click at [1021, 487] on div "None" at bounding box center [1120, 494] width 228 height 33
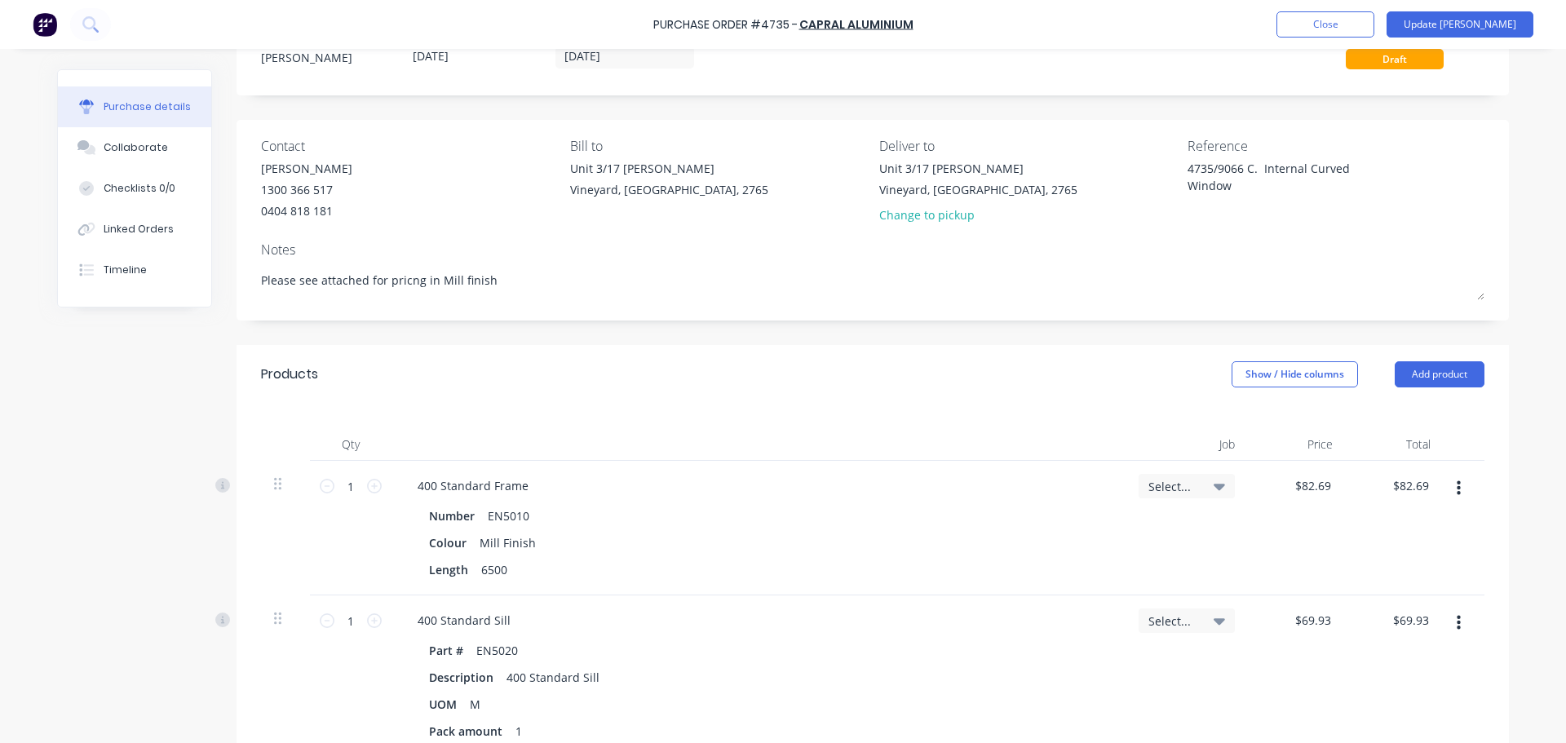
scroll to position [0, 0]
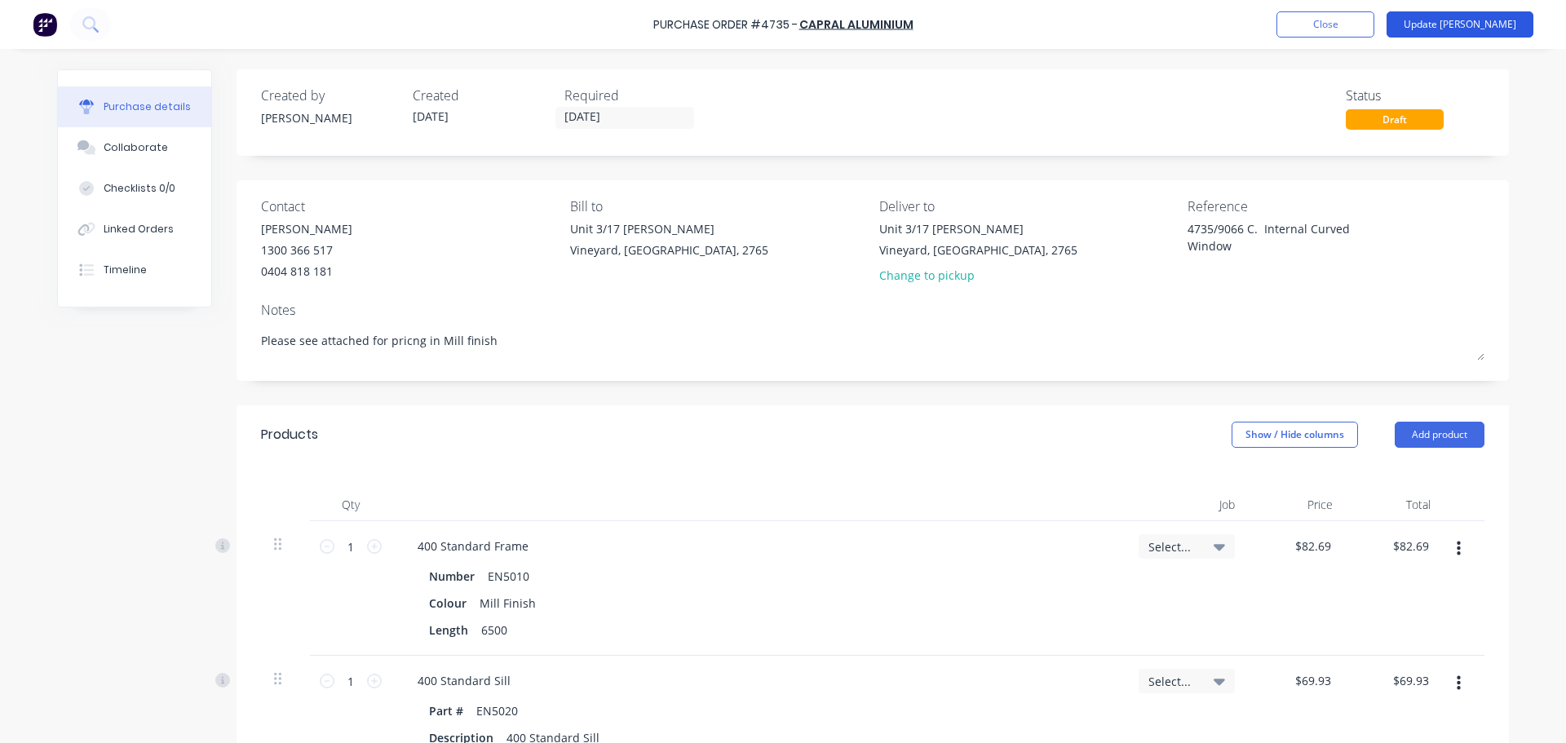
click at [1468, 25] on button "Update Bill" at bounding box center [1459, 24] width 147 height 26
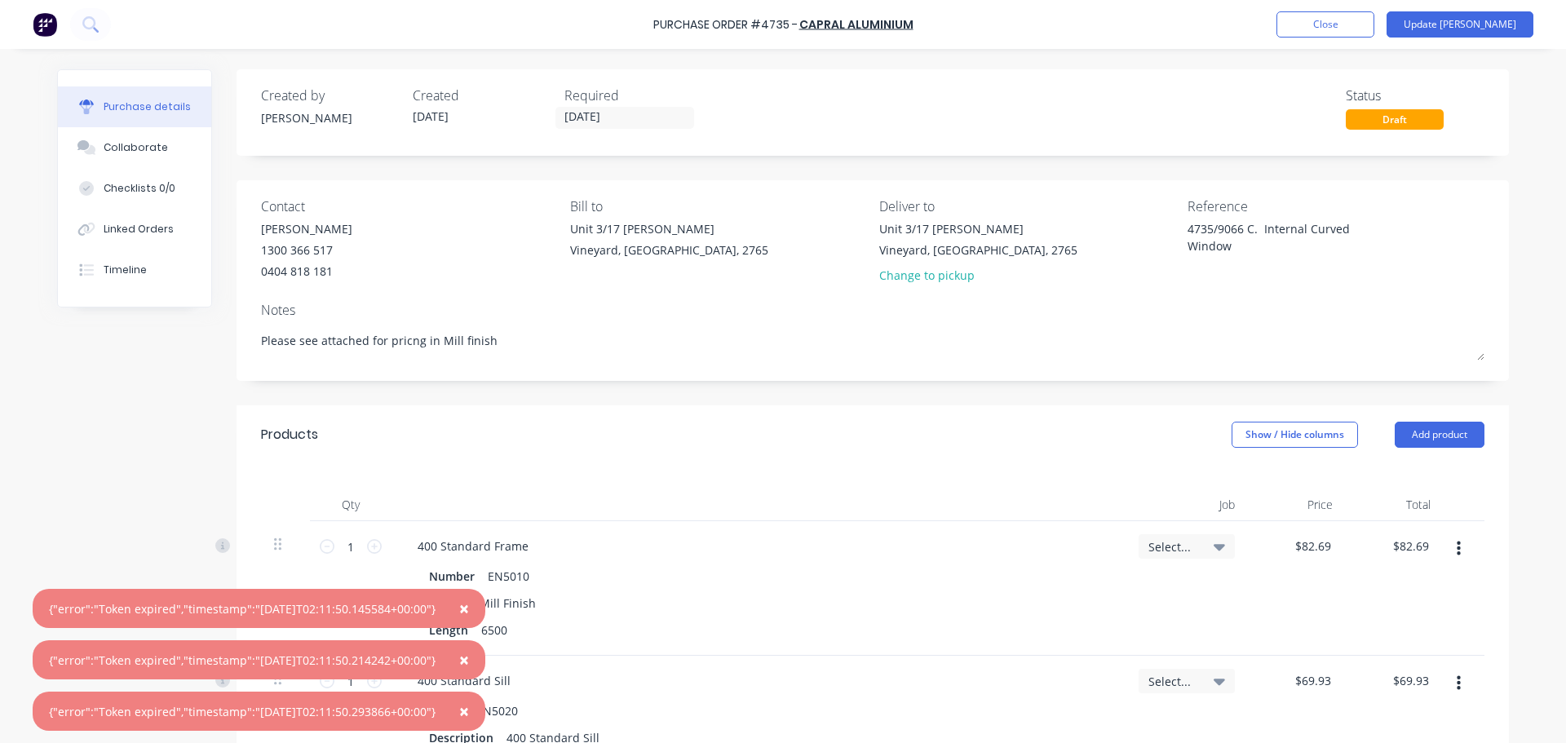
click at [469, 600] on span "×" at bounding box center [464, 608] width 10 height 23
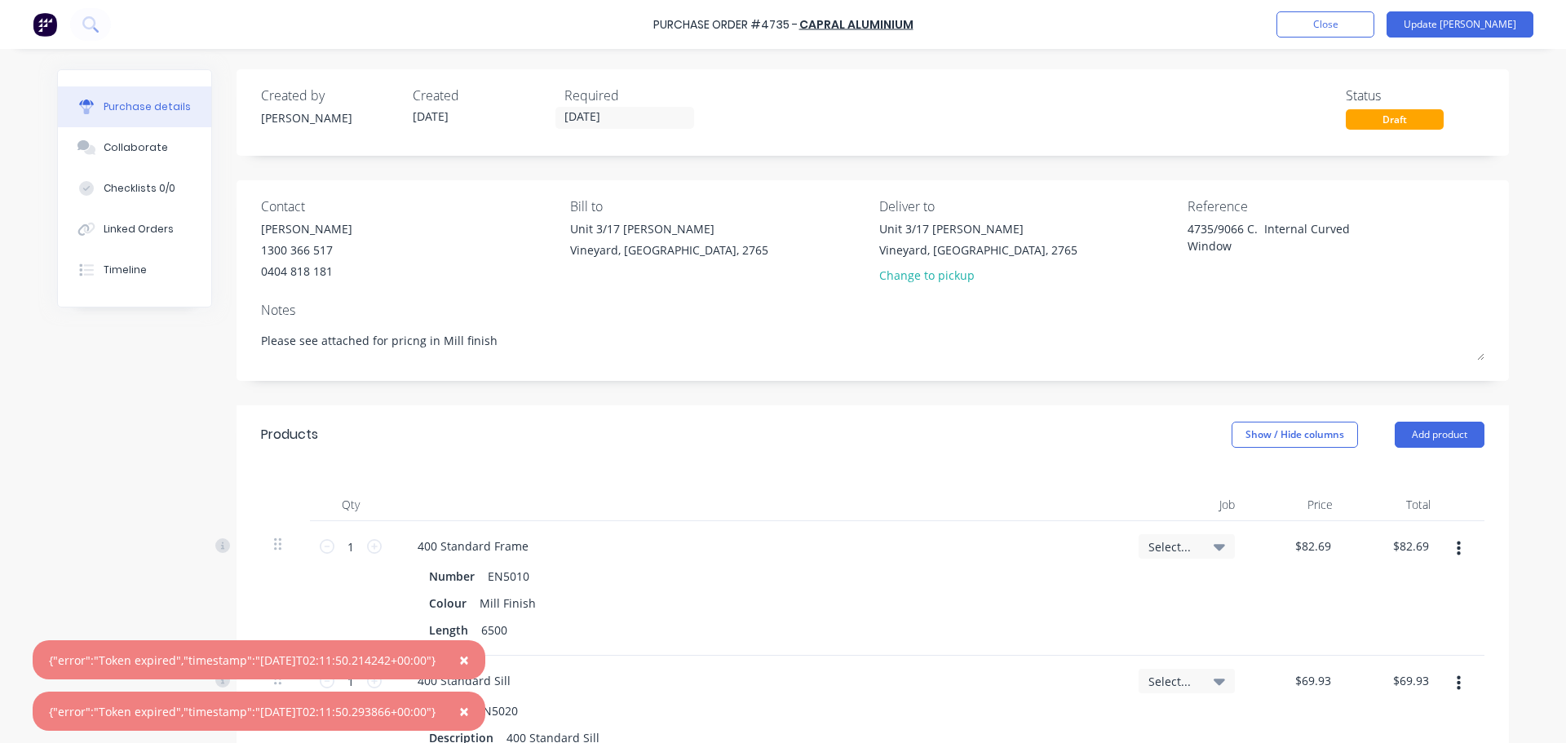
click at [469, 660] on span "×" at bounding box center [464, 659] width 10 height 23
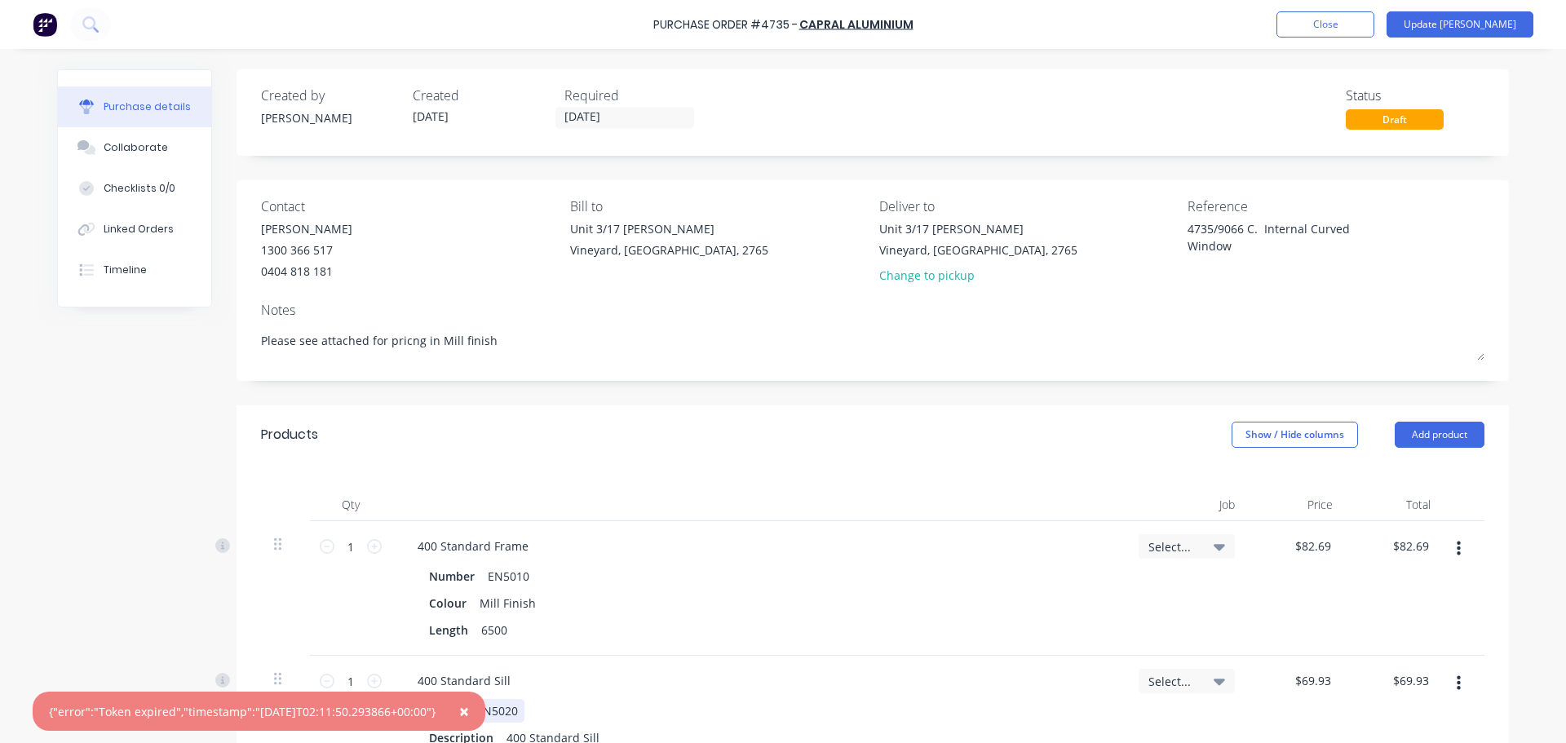
click at [469, 711] on span "×" at bounding box center [464, 711] width 10 height 23
type textarea "x"
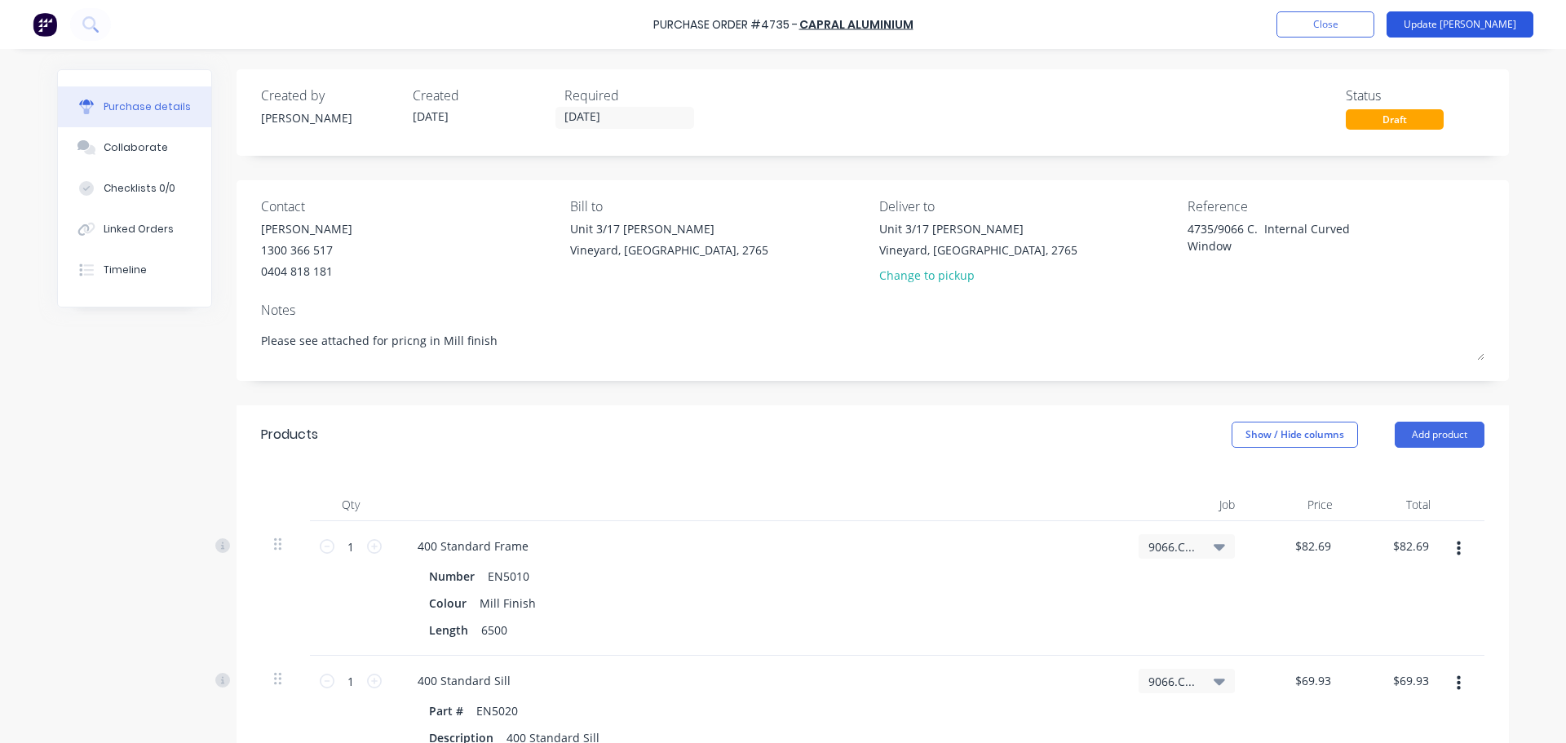
click at [1491, 22] on button "Update [PERSON_NAME]" at bounding box center [1459, 24] width 147 height 26
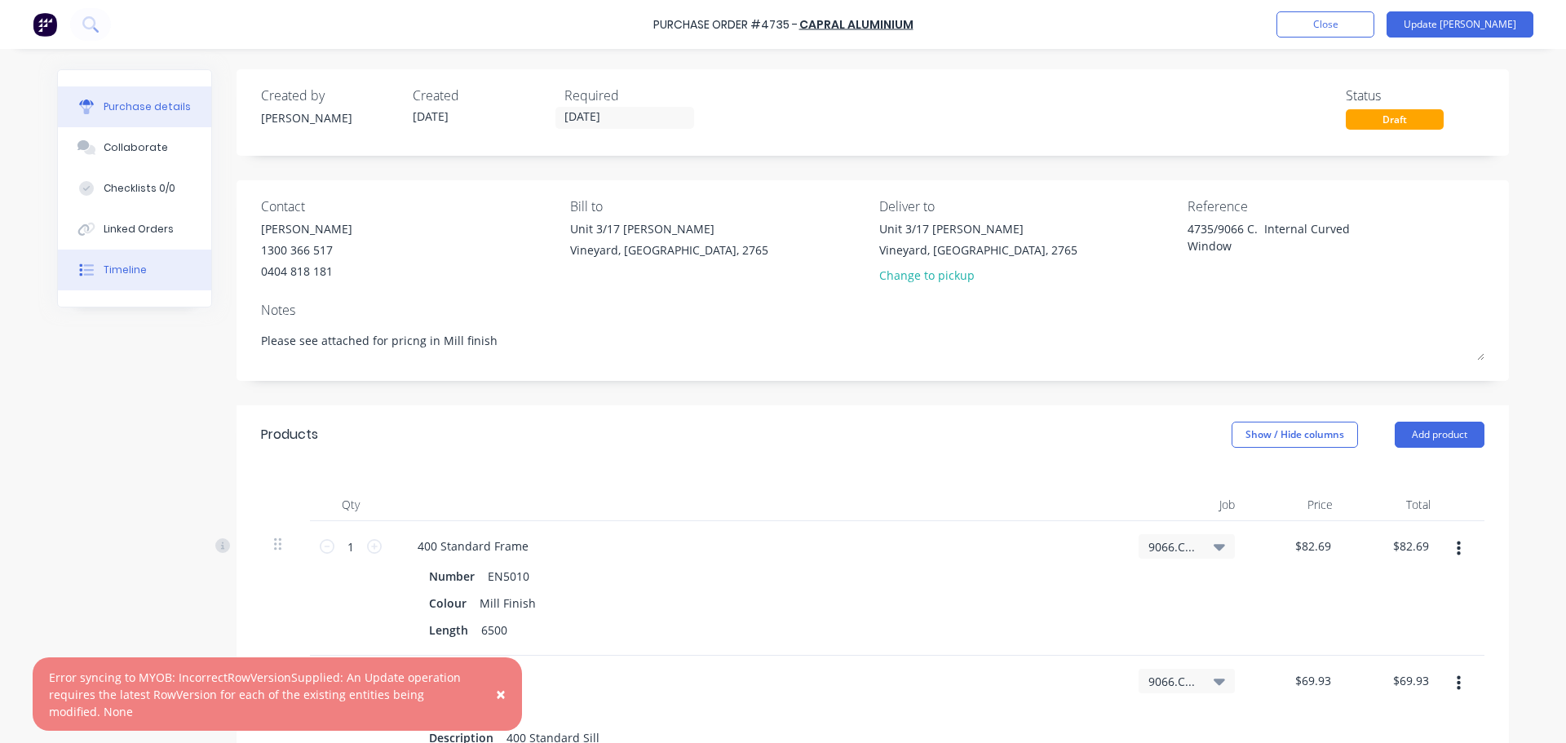
type textarea "x"
click at [121, 269] on div "Timeline" at bounding box center [125, 270] width 43 height 15
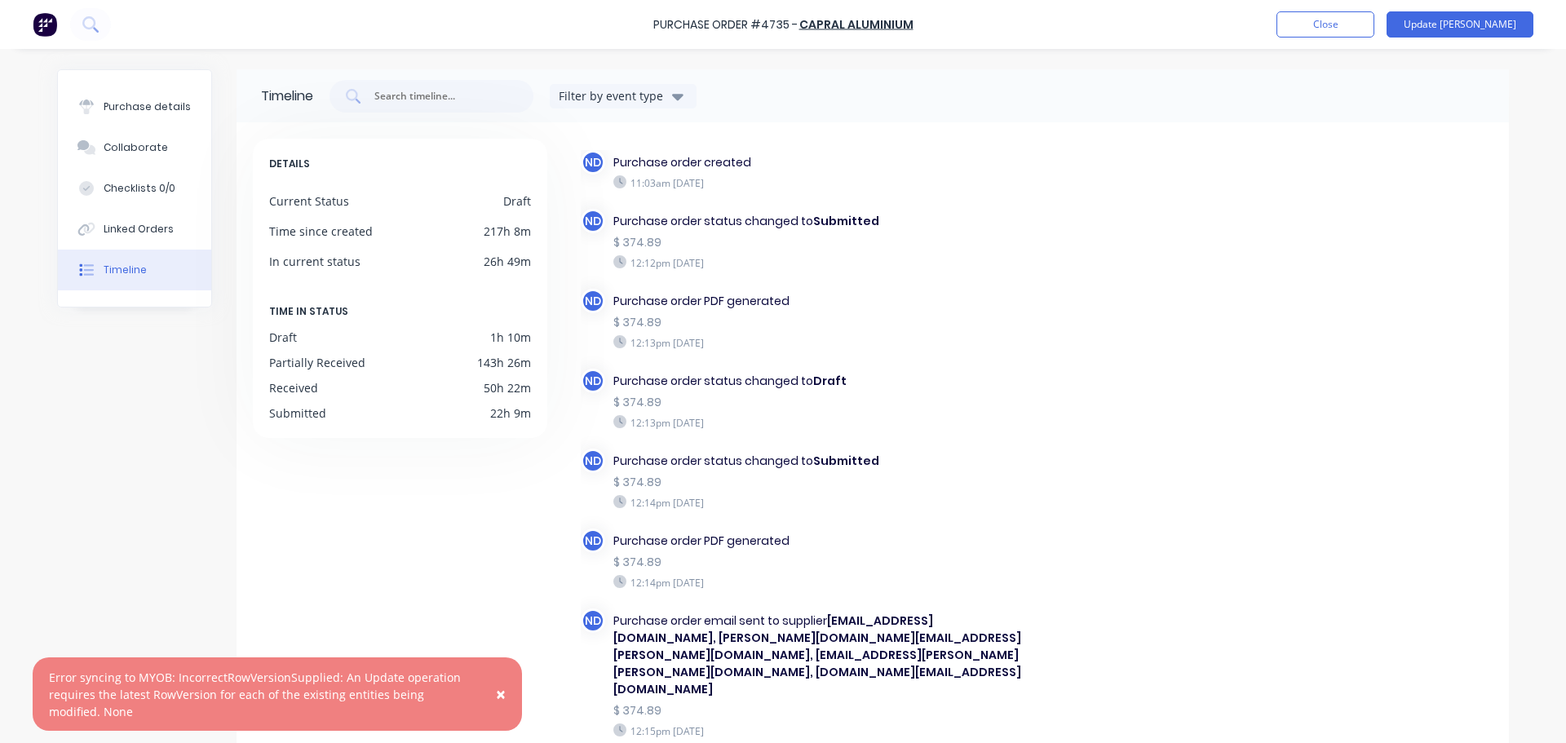
scroll to position [142, 0]
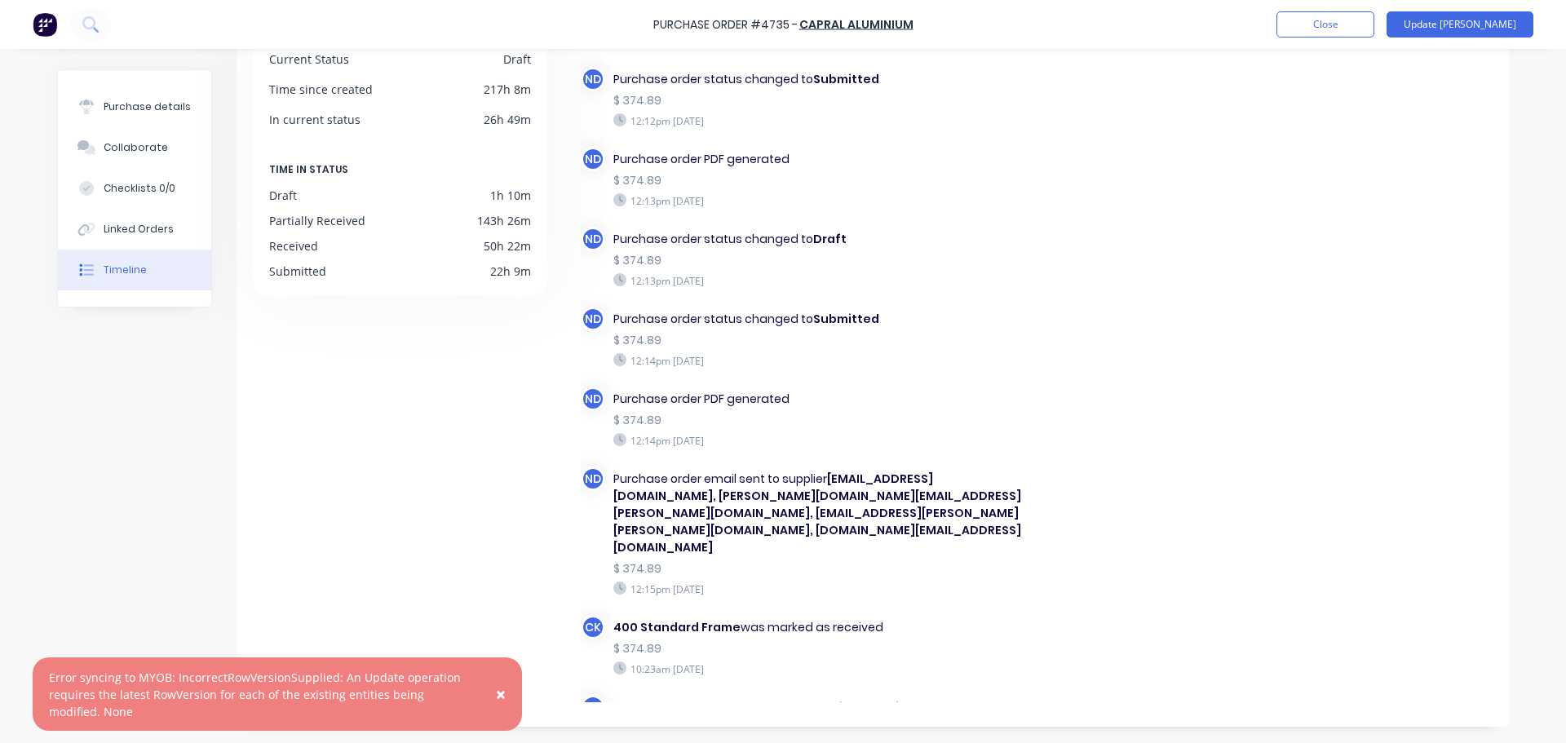
click at [503, 696] on span "×" at bounding box center [501, 694] width 10 height 23
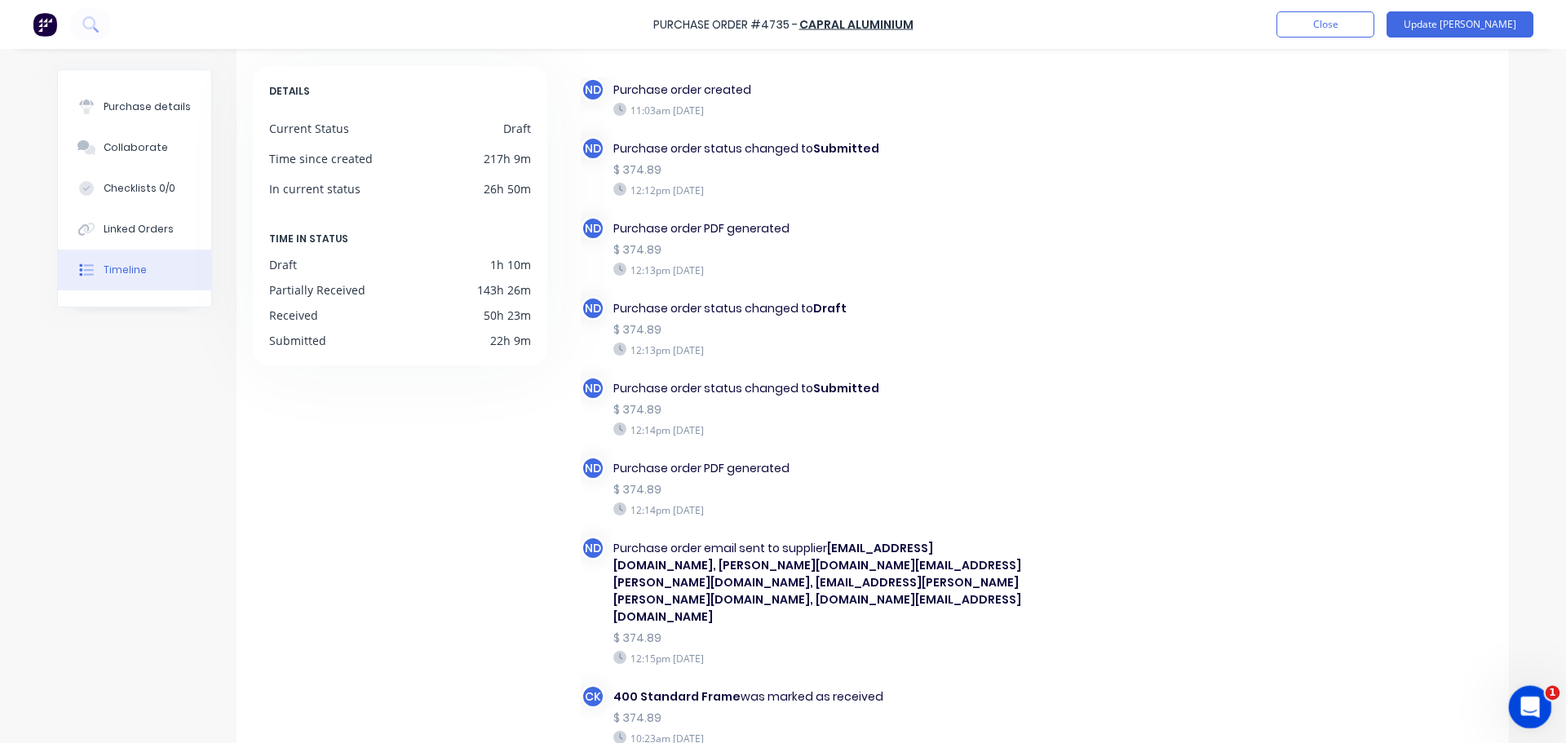
click at [1530, 693] on div "Open Intercom Messenger" at bounding box center [1528, 705] width 54 height 54
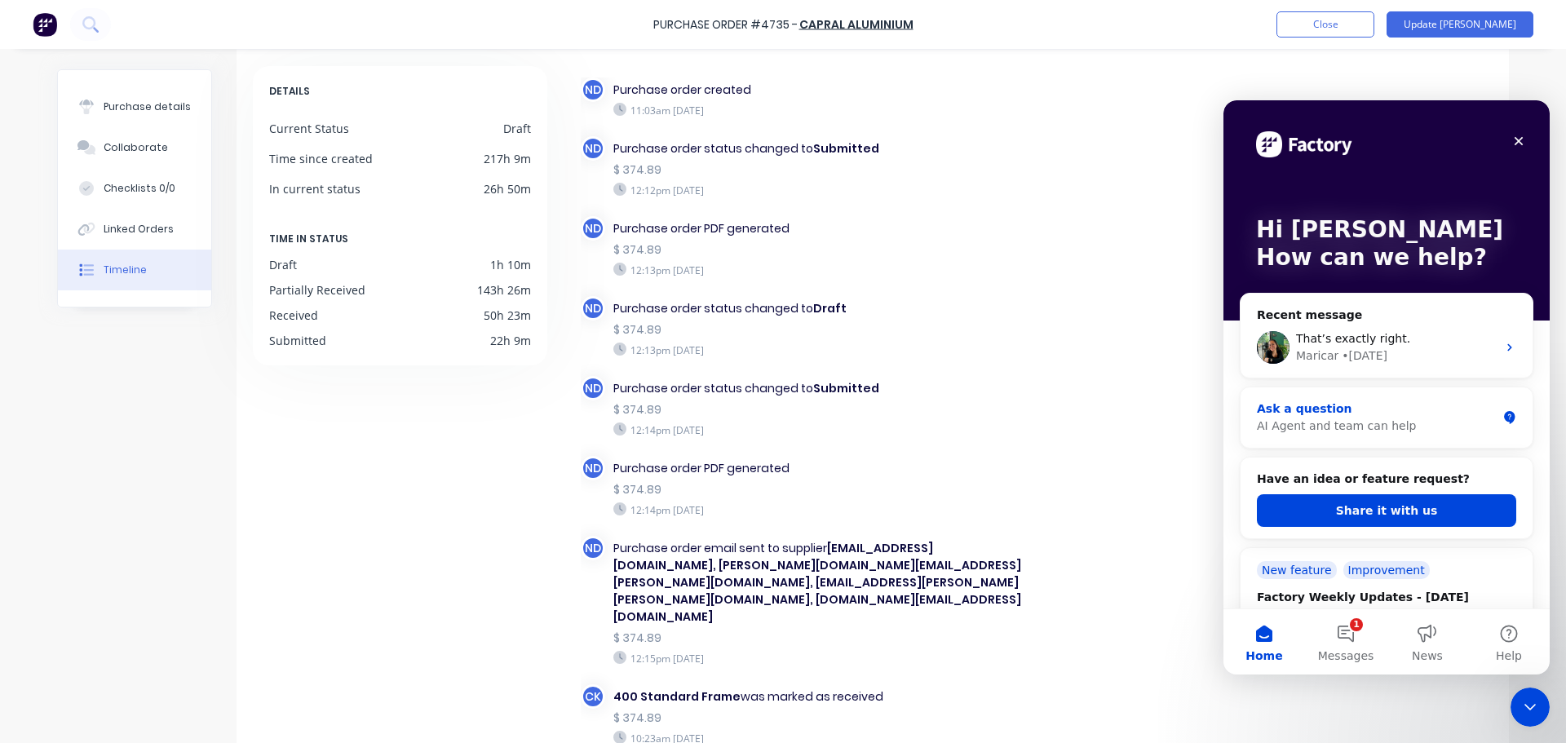
click at [1294, 422] on div "AI Agent and team can help" at bounding box center [1377, 426] width 240 height 17
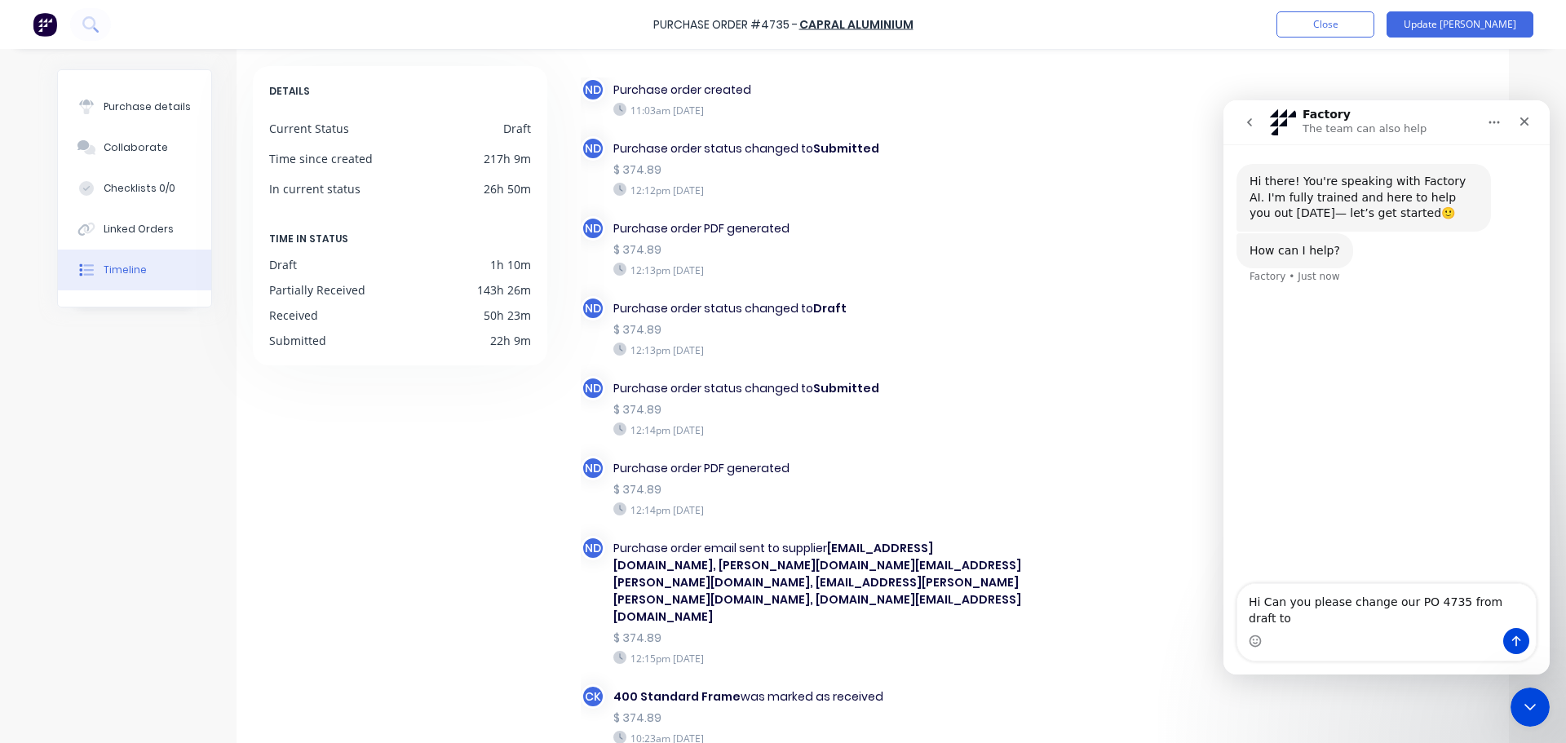
click at [1518, 617] on textarea "Hi Can you please change our PO 4735 from draft to" at bounding box center [1386, 606] width 298 height 44
click at [1501, 620] on textarea "Hi Can you please change our PO 4735 from draft to" at bounding box center [1386, 606] width 298 height 44
click at [1297, 618] on textarea "Hi Can you please change our PO 4735 from draft mode to" at bounding box center [1386, 606] width 298 height 44
type textarea "Hi Can you please change our PO 4735 from draft mode to Billed No MYOB please t…"
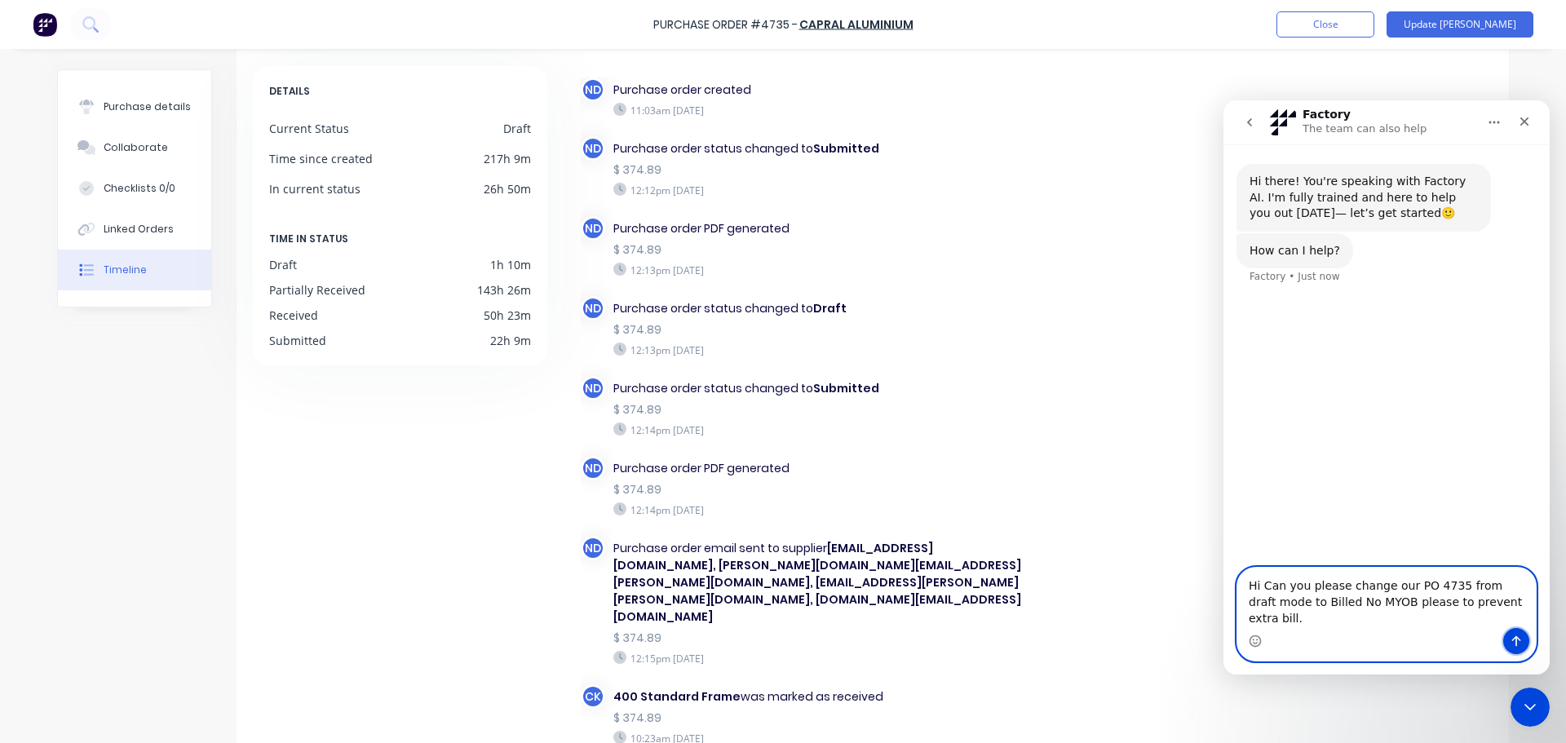
click at [1510, 643] on icon "Send a message…" at bounding box center [1516, 640] width 13 height 13
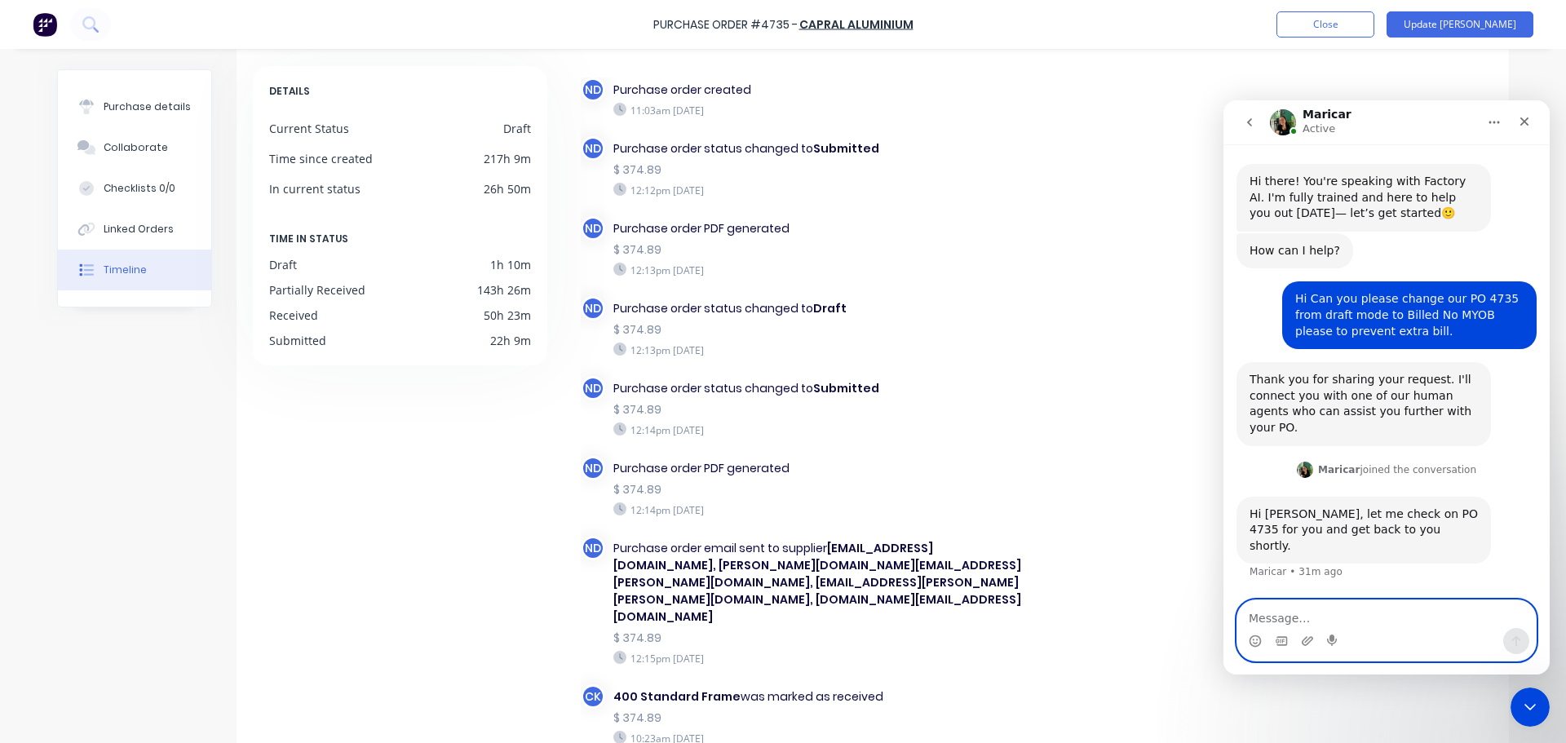
click at [1285, 618] on textarea "Message…" at bounding box center [1386, 614] width 298 height 28
click at [1271, 614] on textarea "h" at bounding box center [1386, 614] width 298 height 28
type textarea "has this been done as yet"
click at [1506, 640] on button "Send a message…" at bounding box center [1516, 641] width 26 height 26
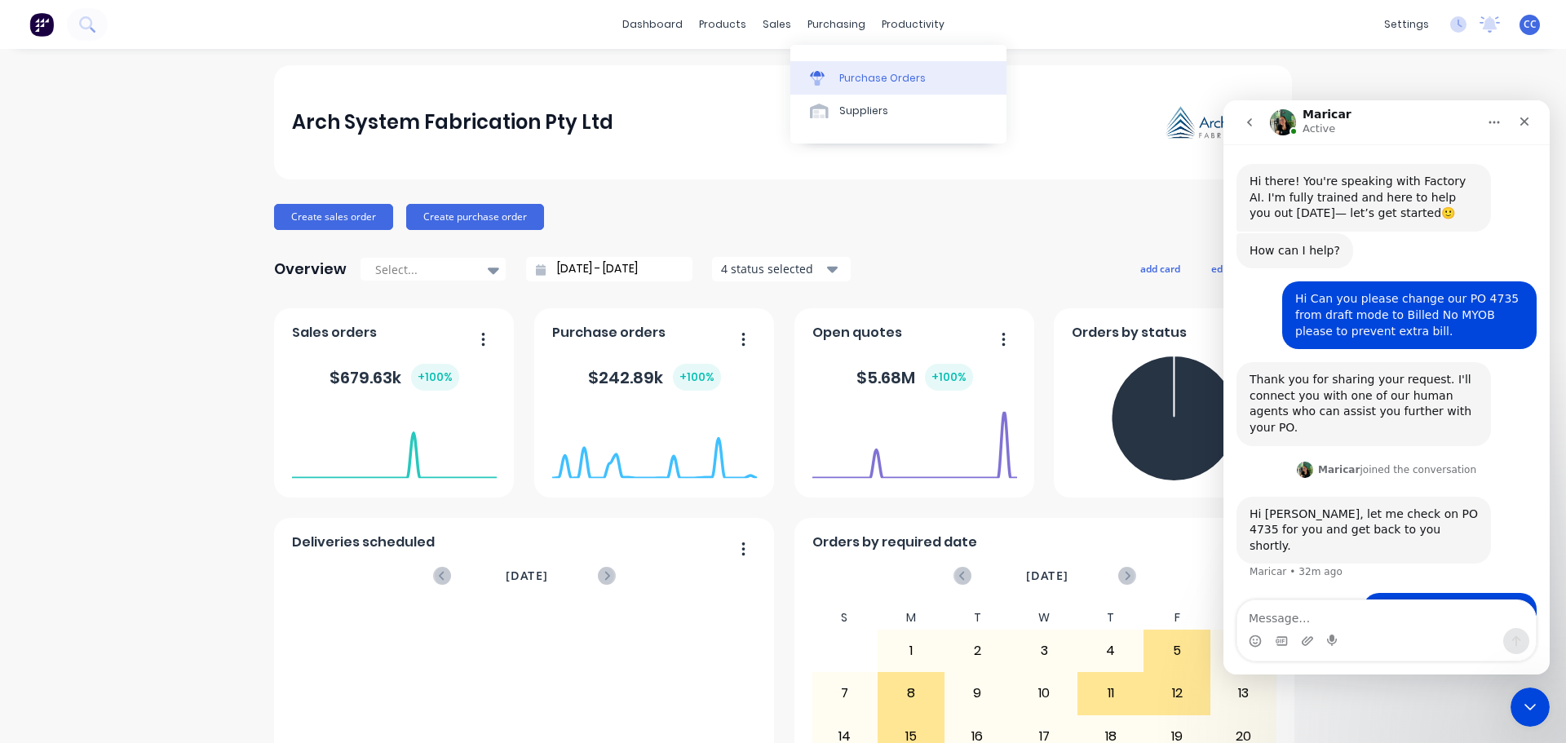
scroll to position [15, 0]
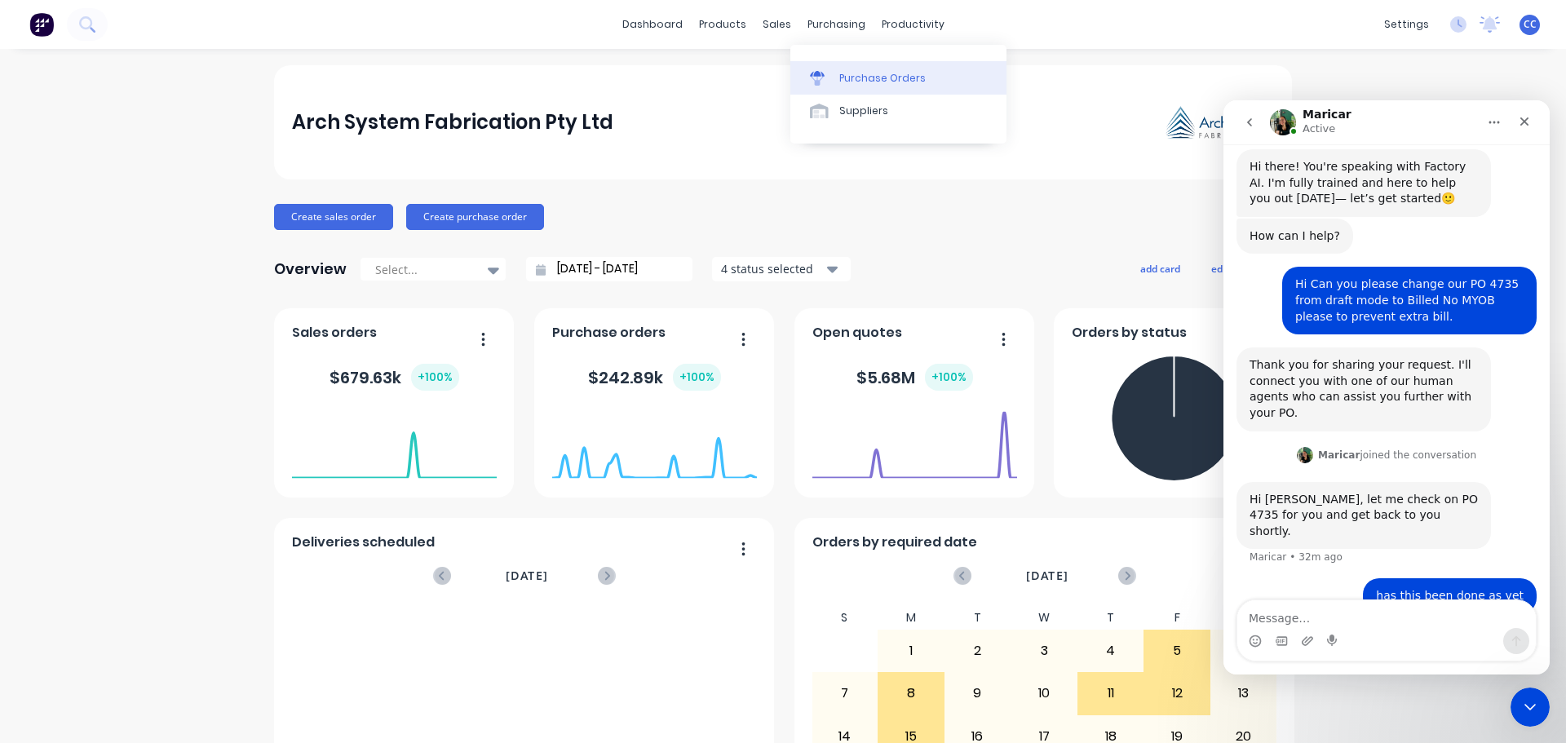
click at [866, 74] on div "Purchase Orders" at bounding box center [882, 78] width 86 height 15
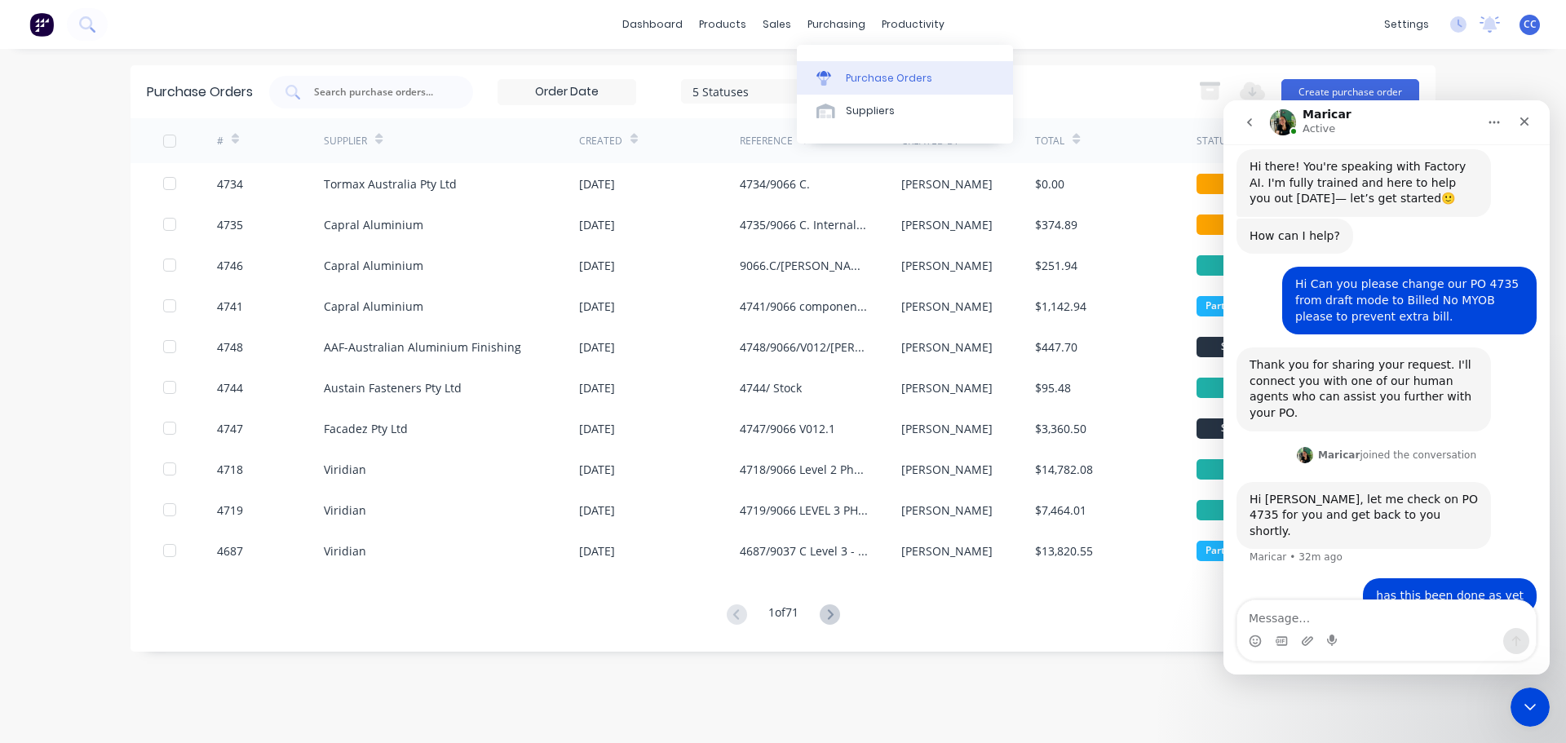
click at [859, 74] on div "Purchase Orders" at bounding box center [889, 78] width 86 height 15
click at [325, 95] on input "text" at bounding box center [379, 92] width 135 height 16
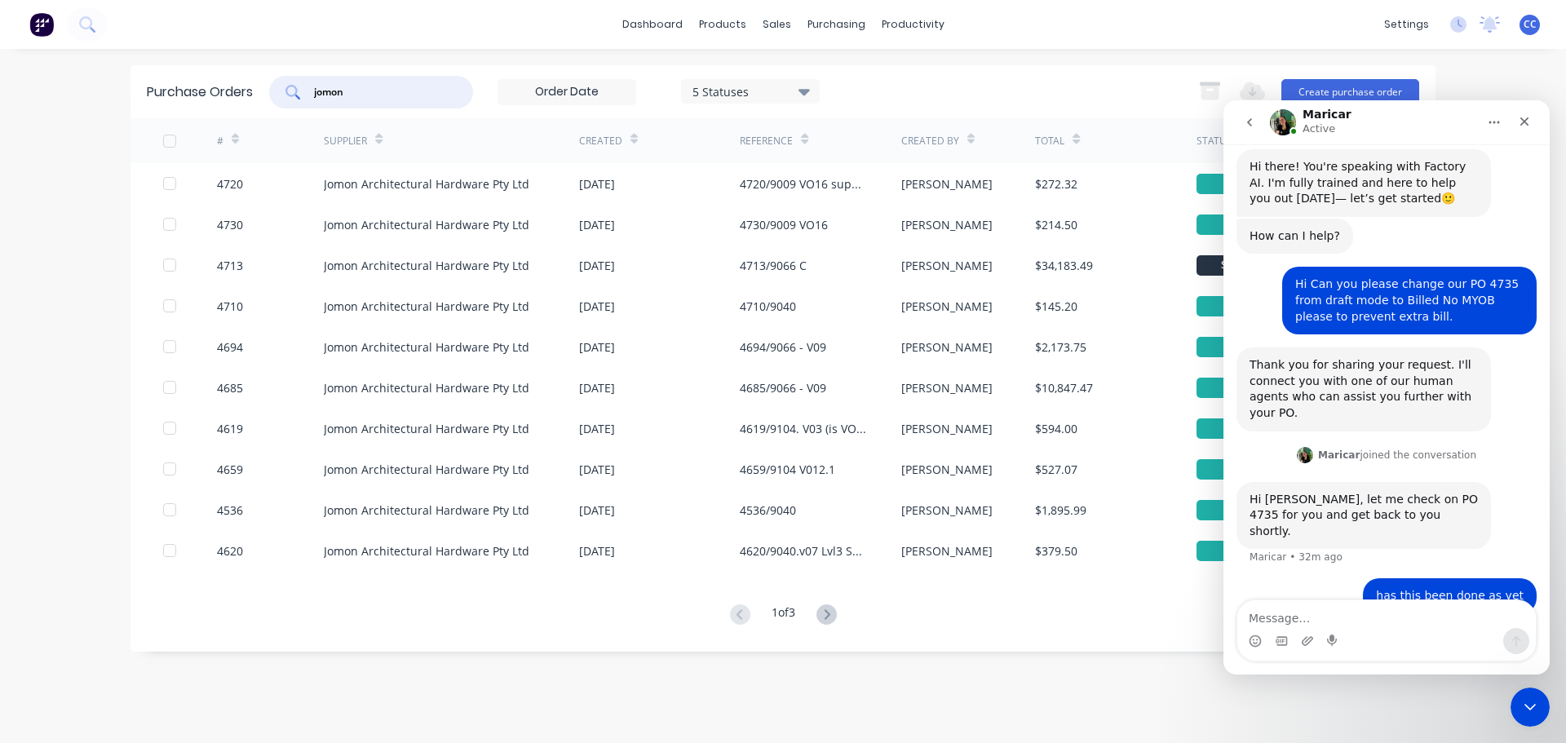
scroll to position [77, 0]
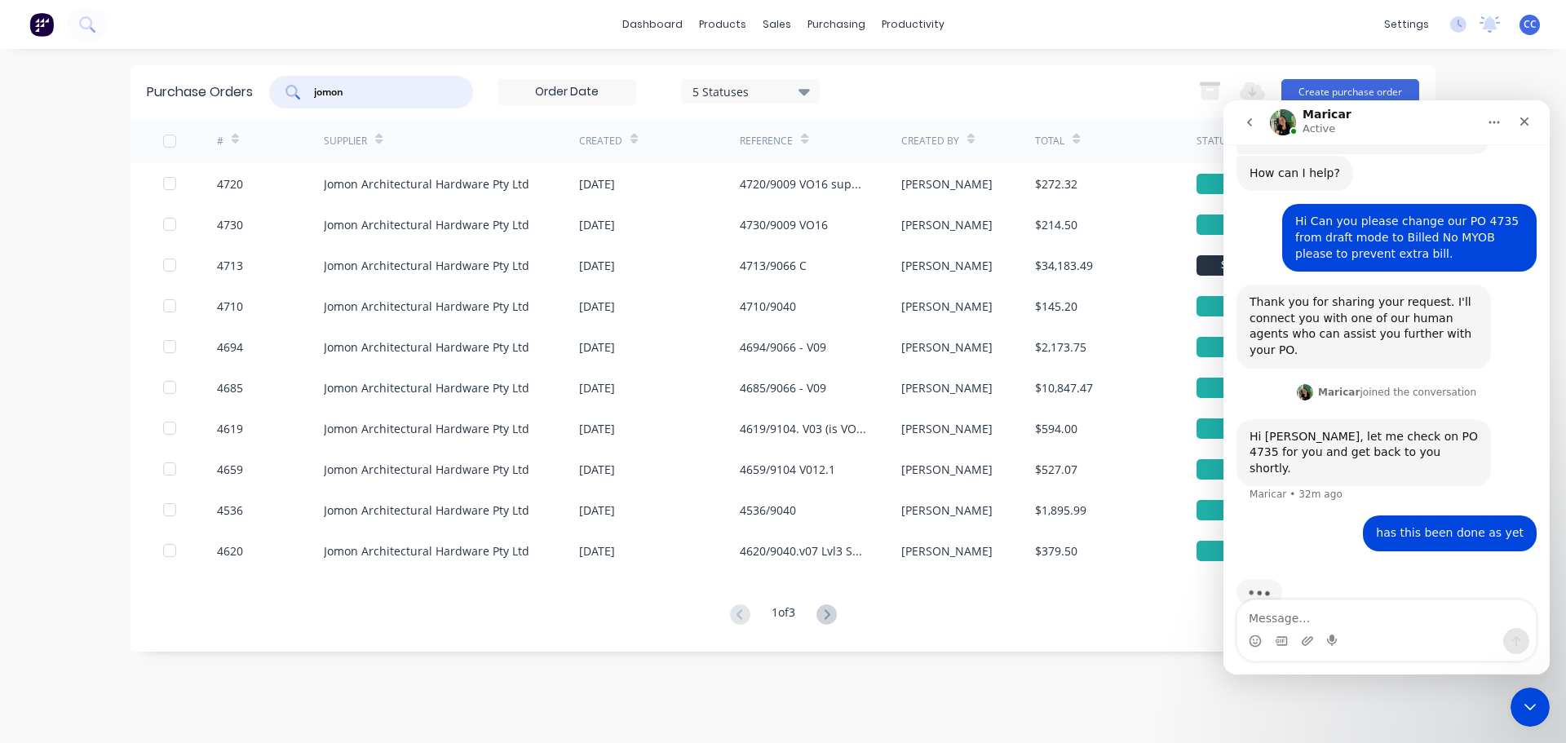
type input "jomon"
click at [235, 140] on icon at bounding box center [235, 141] width 7 height 5
click at [235, 141] on icon at bounding box center [235, 141] width 7 height 5
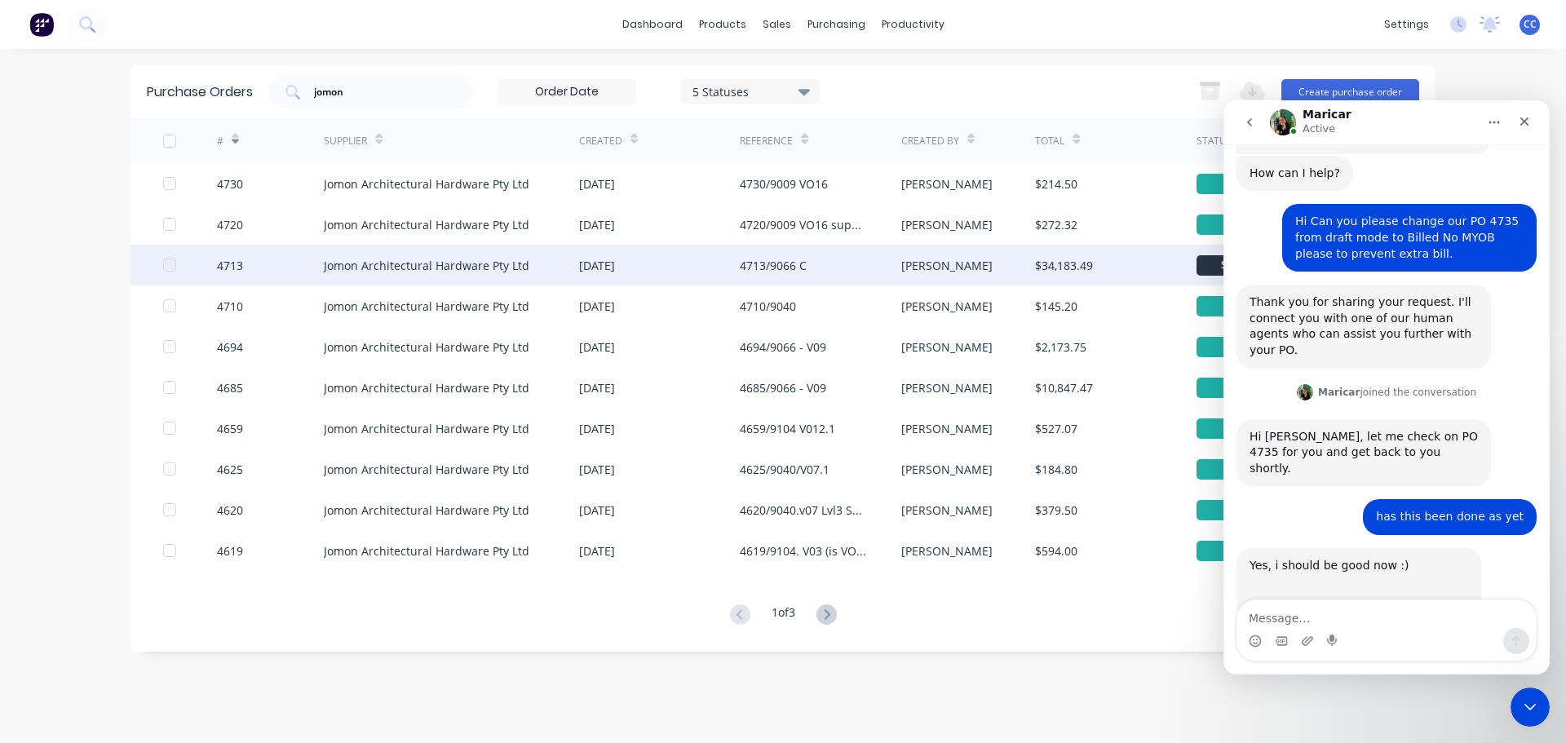
scroll to position [99, 0]
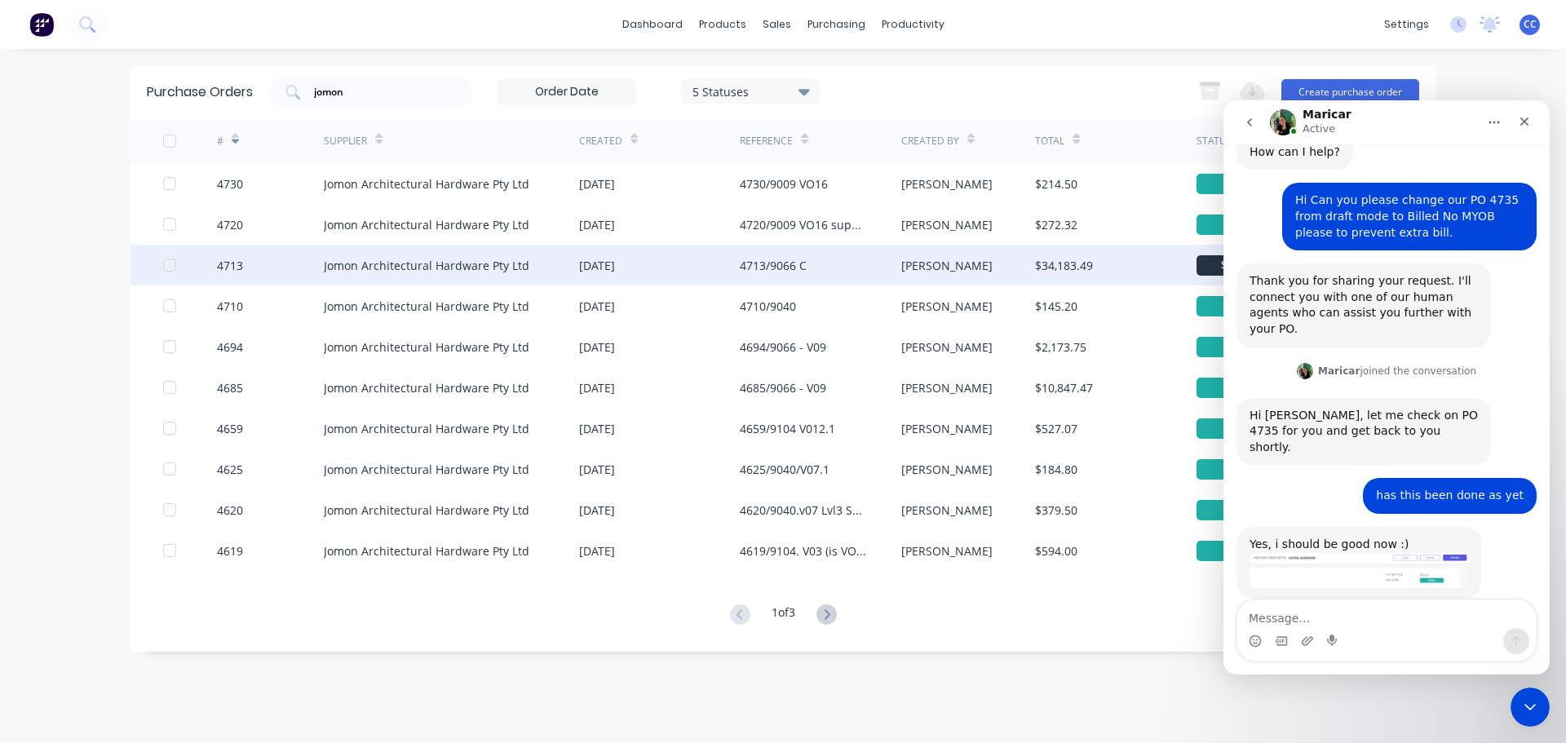
click at [460, 261] on div "Jomon Architectural Hardware Pty Ltd" at bounding box center [427, 265] width 206 height 17
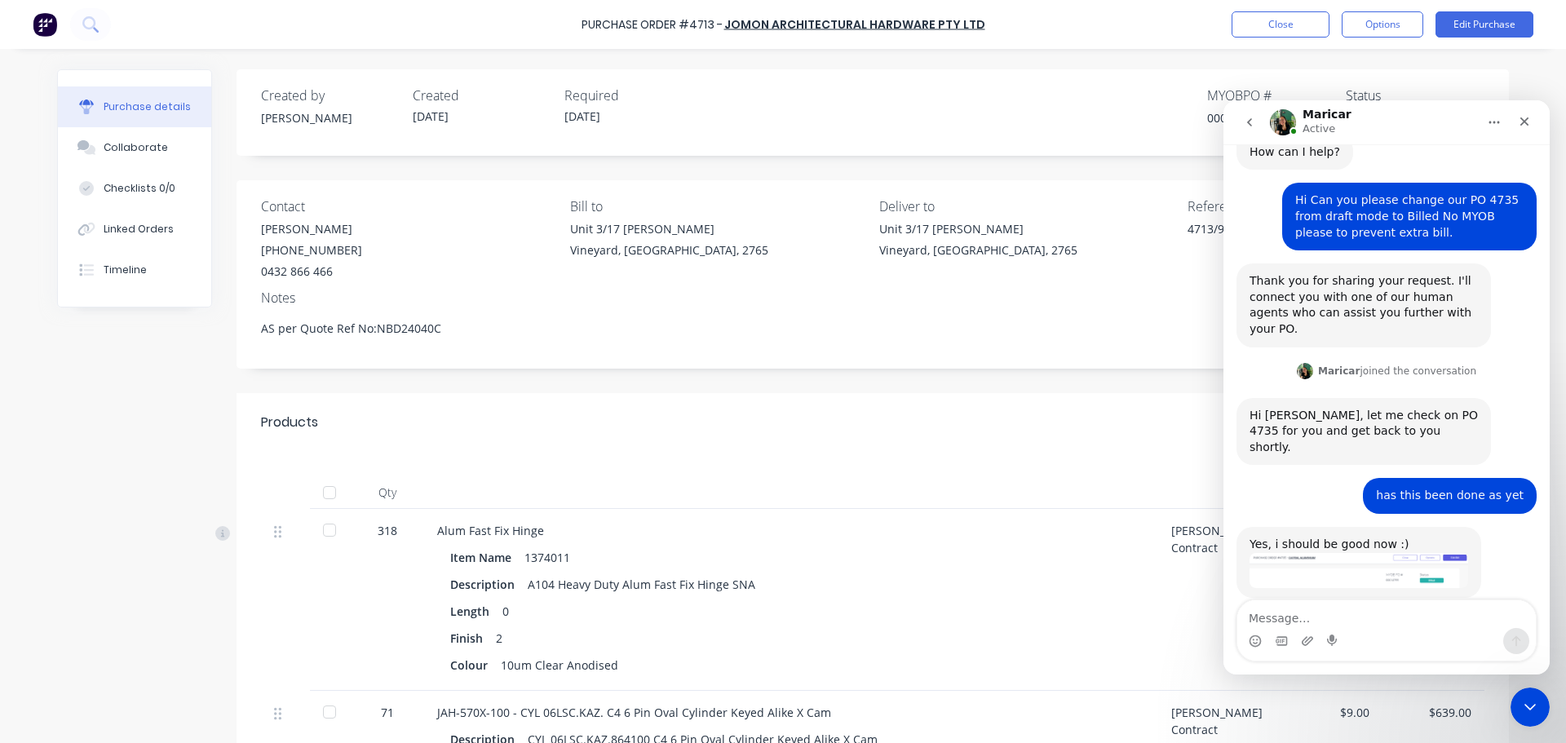
type textarea "x"
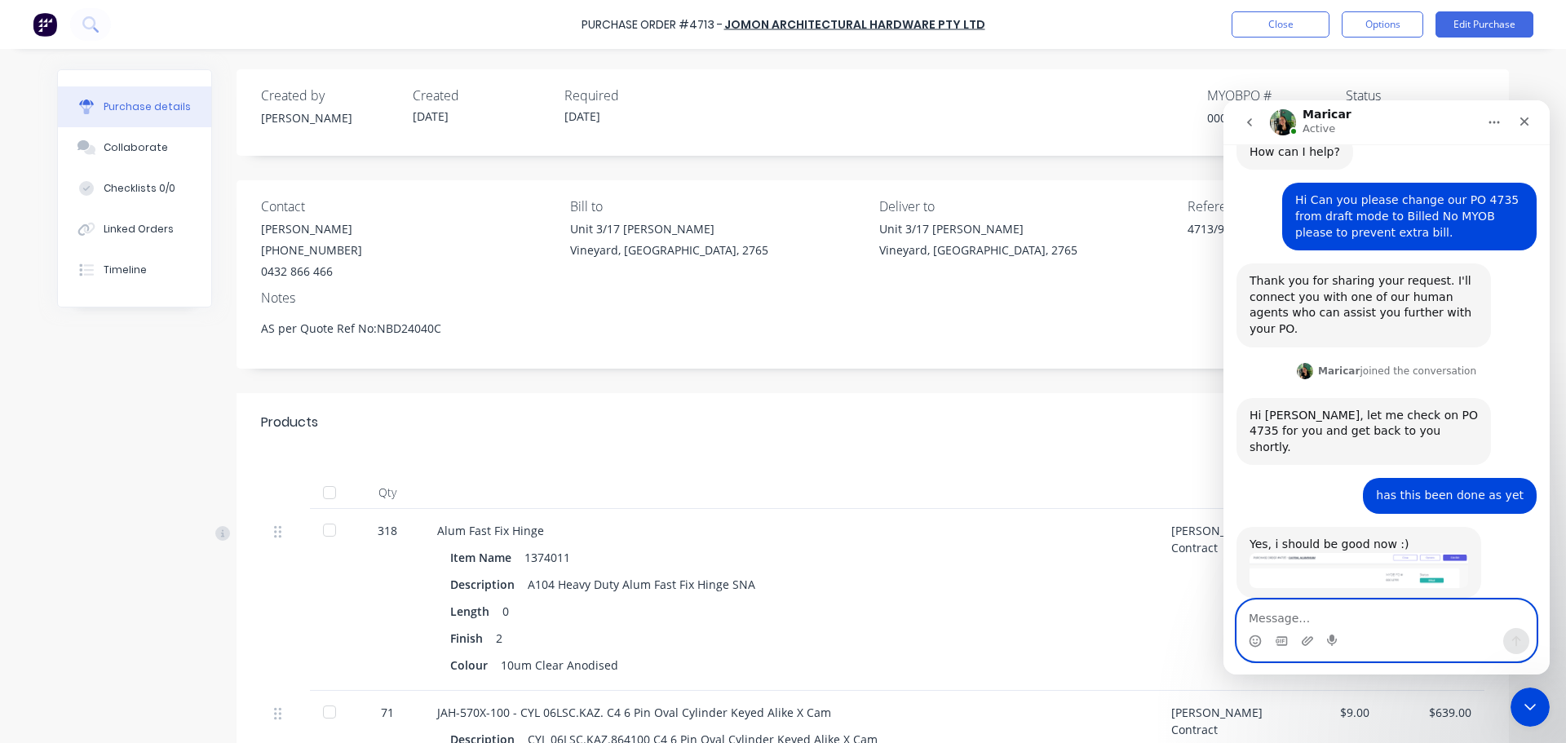
click at [1281, 608] on textarea "Message…" at bounding box center [1386, 614] width 298 height 28
type textarea "Thank you [PERSON_NAME]"
click at [1523, 634] on button "Send a message…" at bounding box center [1516, 641] width 26 height 26
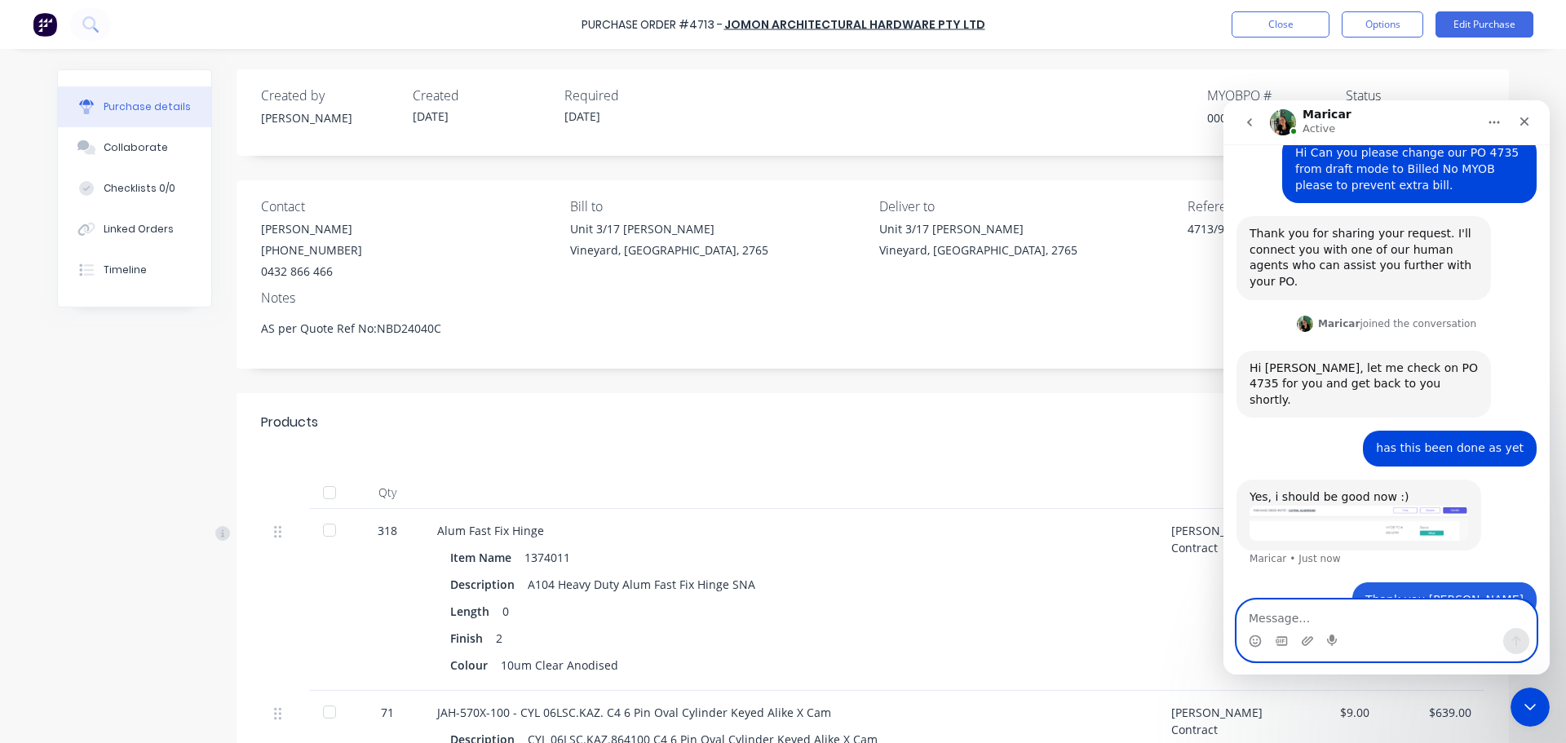
scroll to position [148, 0]
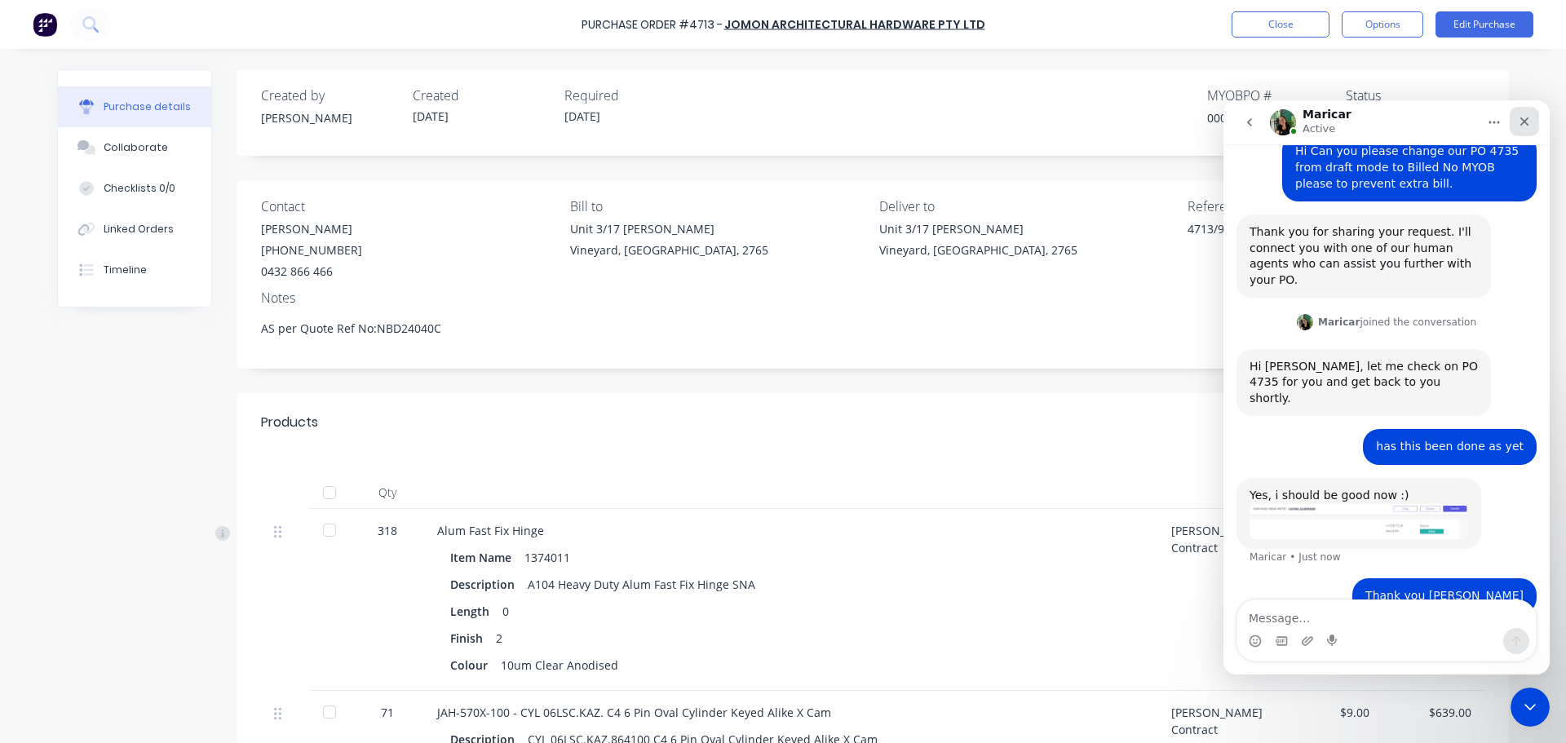
click at [1527, 120] on icon "Close" at bounding box center [1524, 121] width 13 height 13
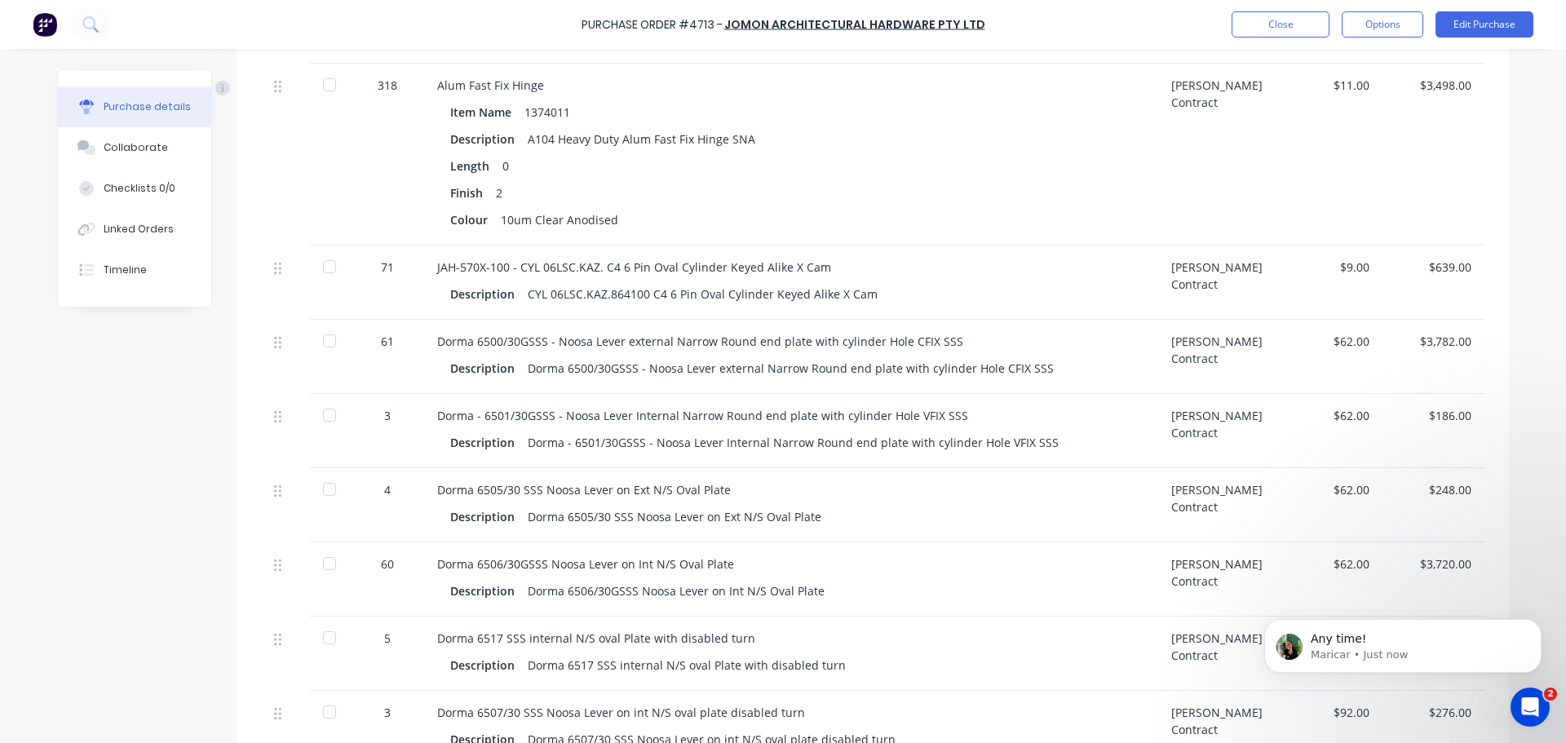
scroll to position [449, 0]
click at [364, 87] on div "318" at bounding box center [387, 81] width 47 height 17
click at [1475, 28] on button "Edit Purchase" at bounding box center [1484, 24] width 98 height 26
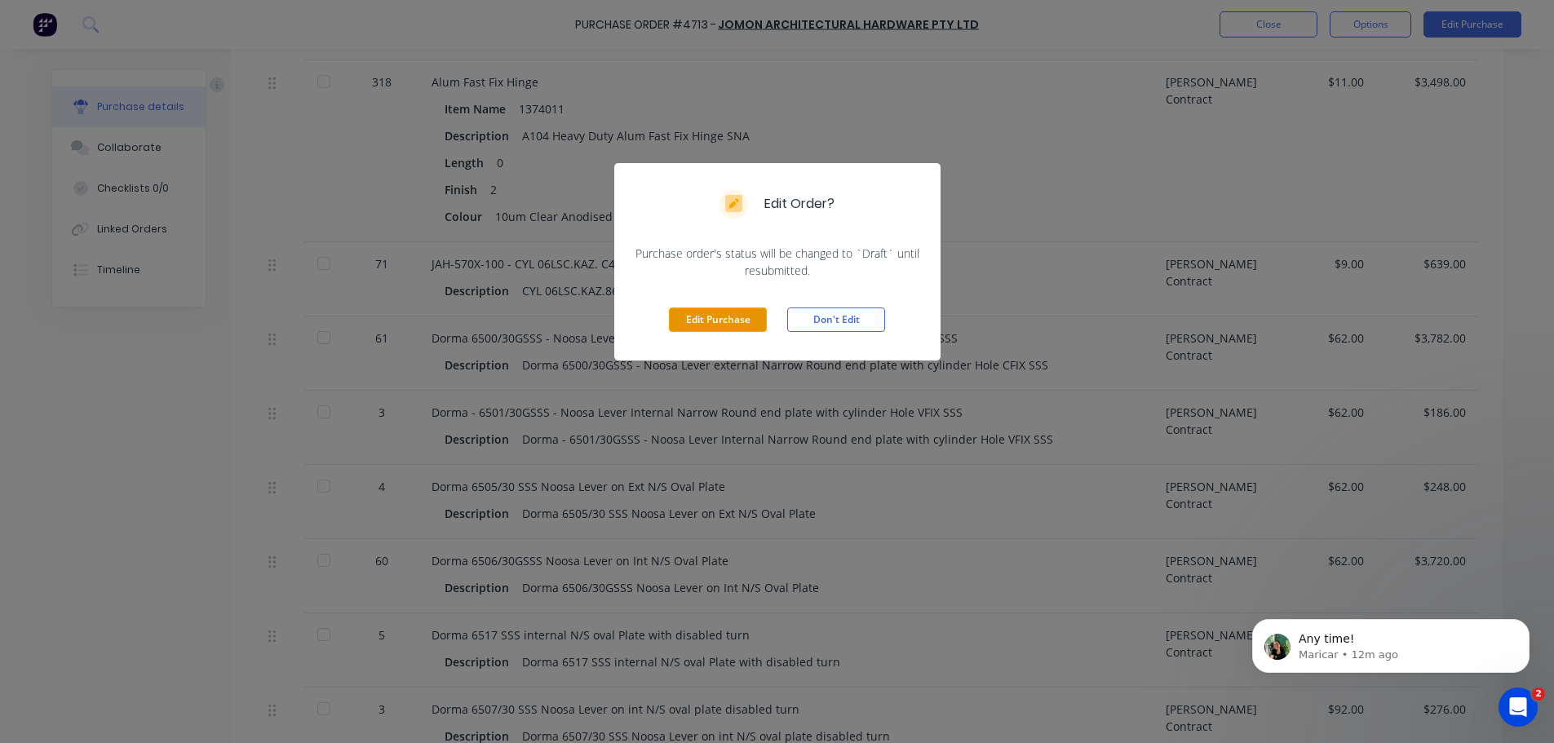
click at [718, 322] on button "Edit Purchase" at bounding box center [718, 319] width 98 height 24
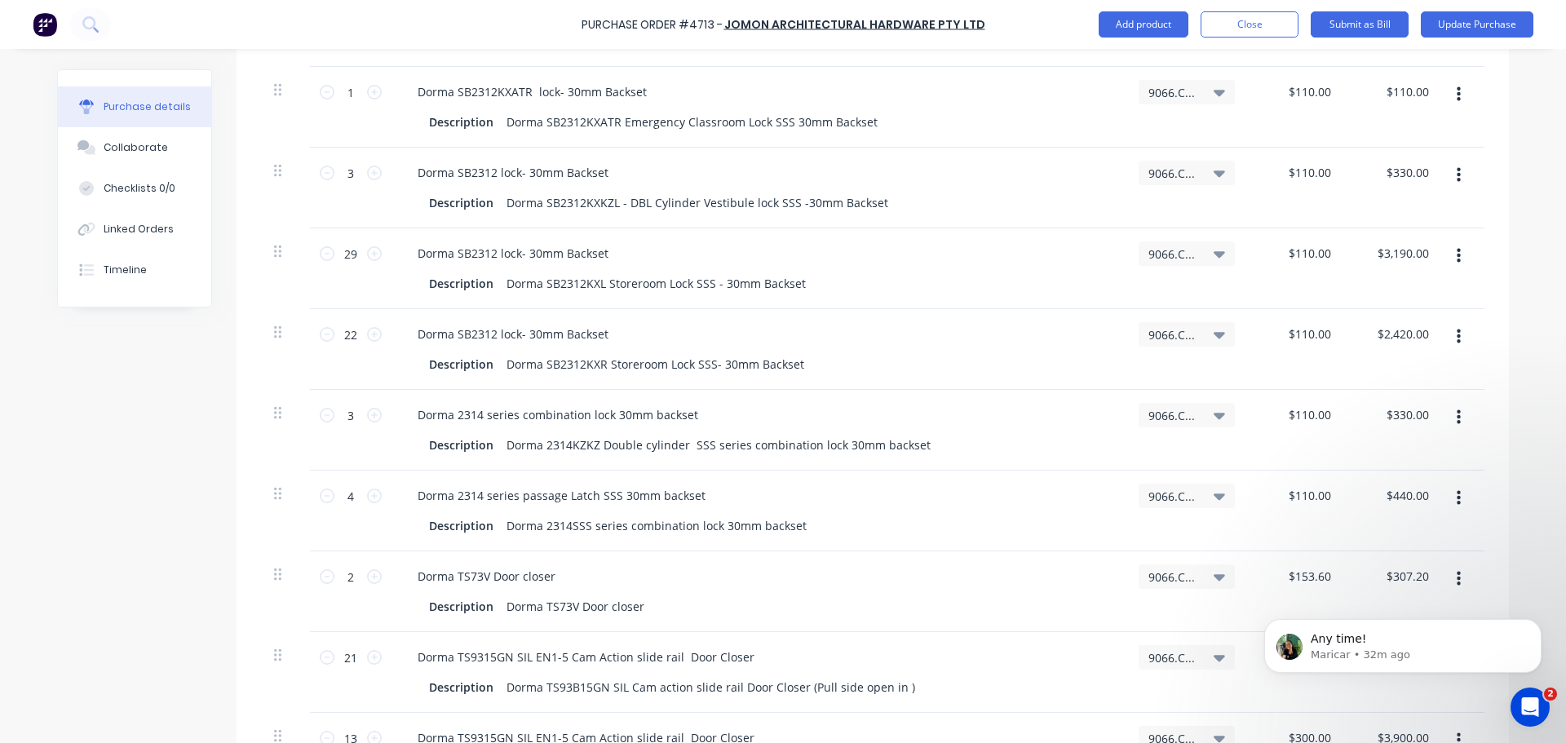
scroll to position [1211, 0]
type textarea "x"
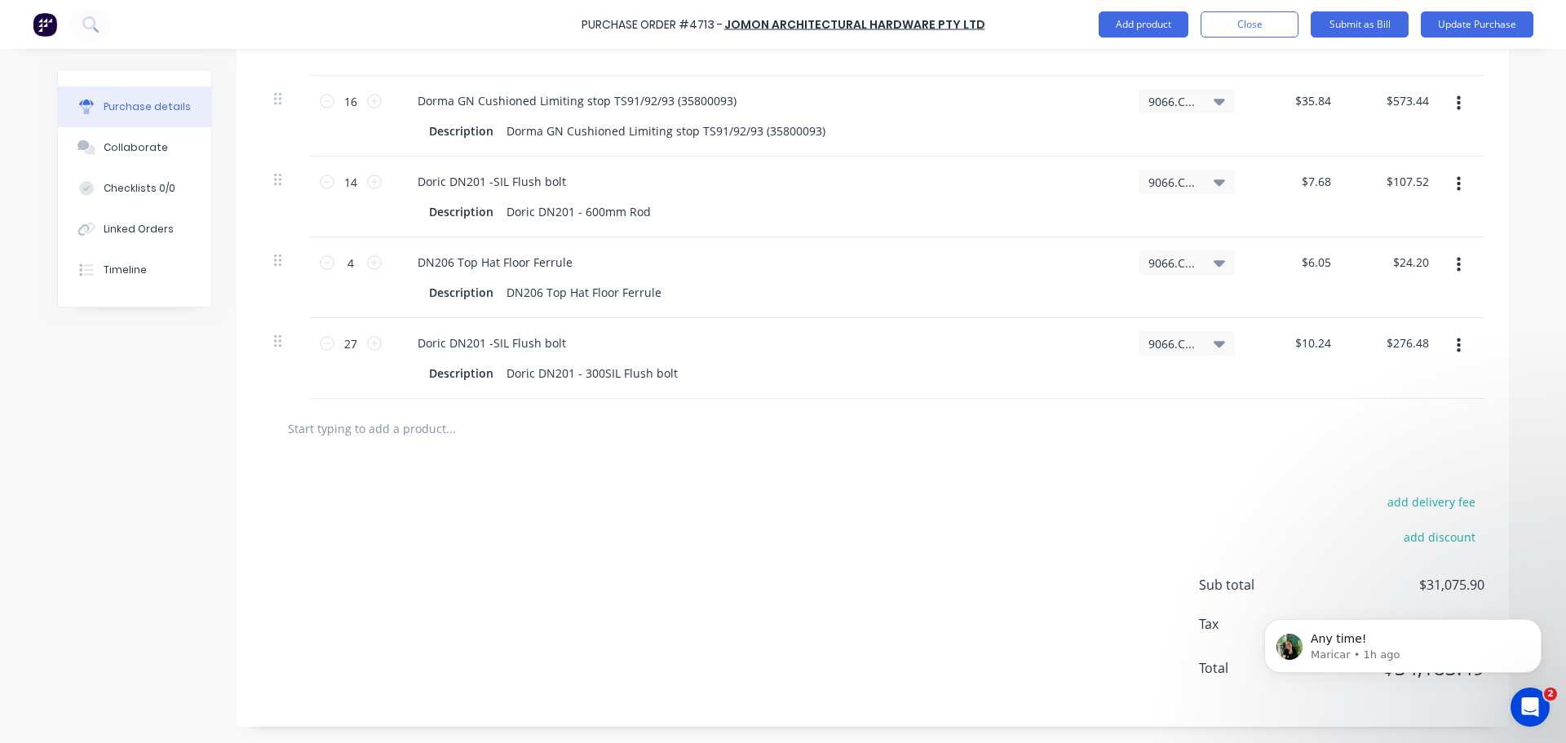
scroll to position [196, 0]
